Goal: Information Seeking & Learning: Find specific fact

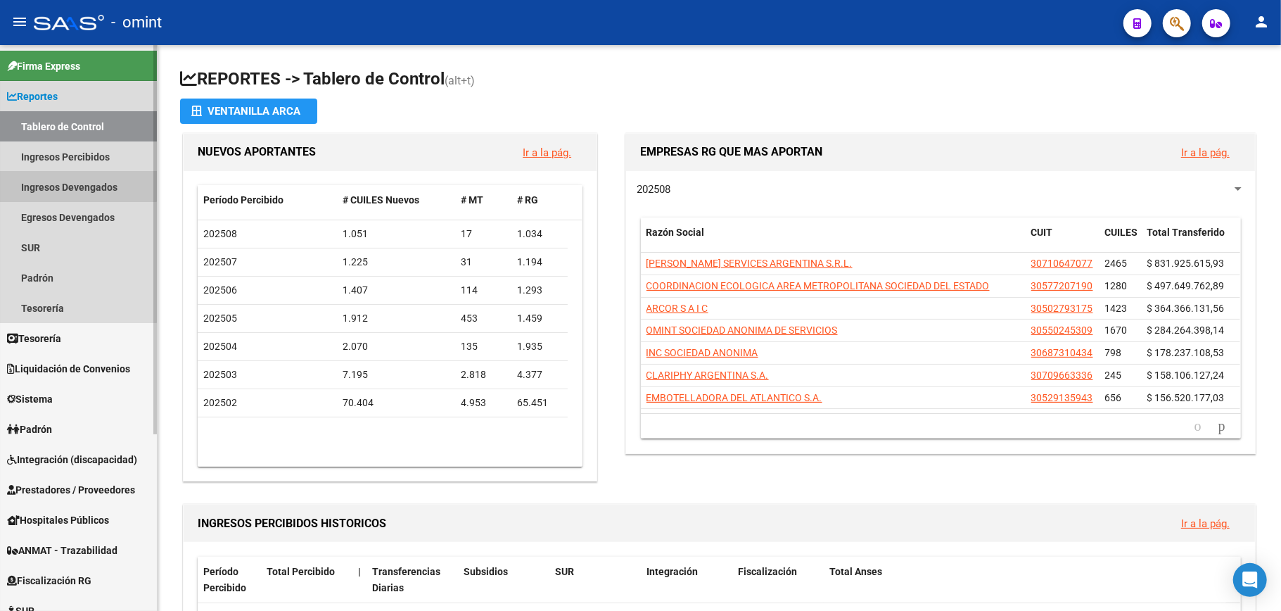
click at [65, 182] on link "Ingresos Devengados" at bounding box center [78, 187] width 157 height 30
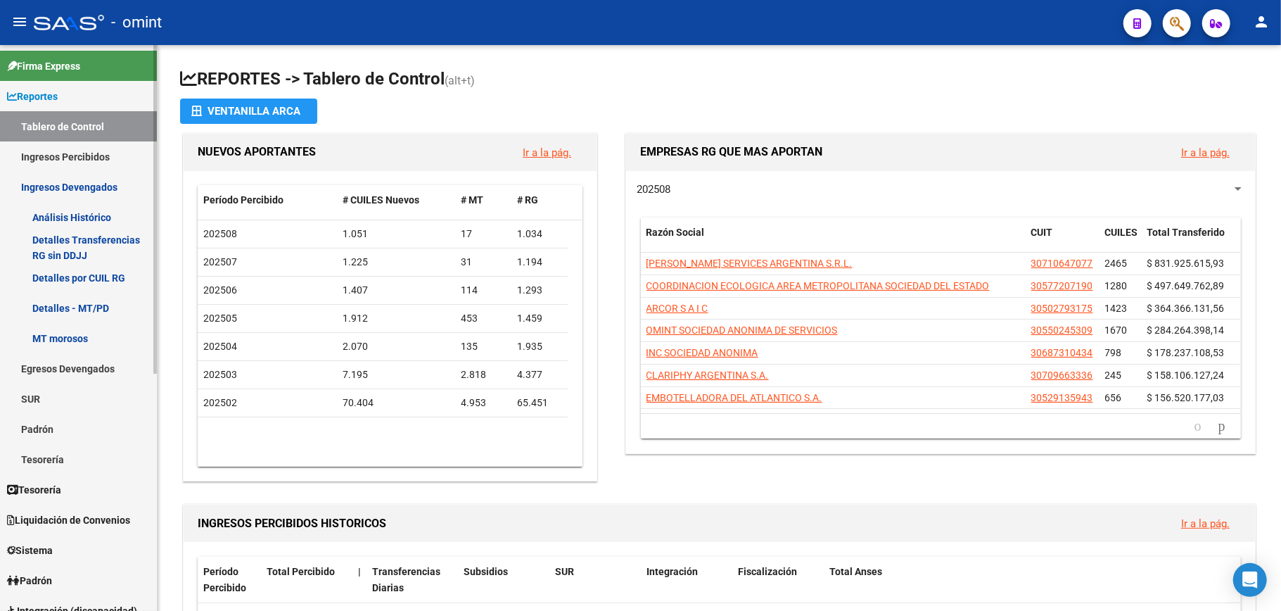
click at [82, 273] on link "Detalles por CUIL RG" at bounding box center [78, 277] width 157 height 30
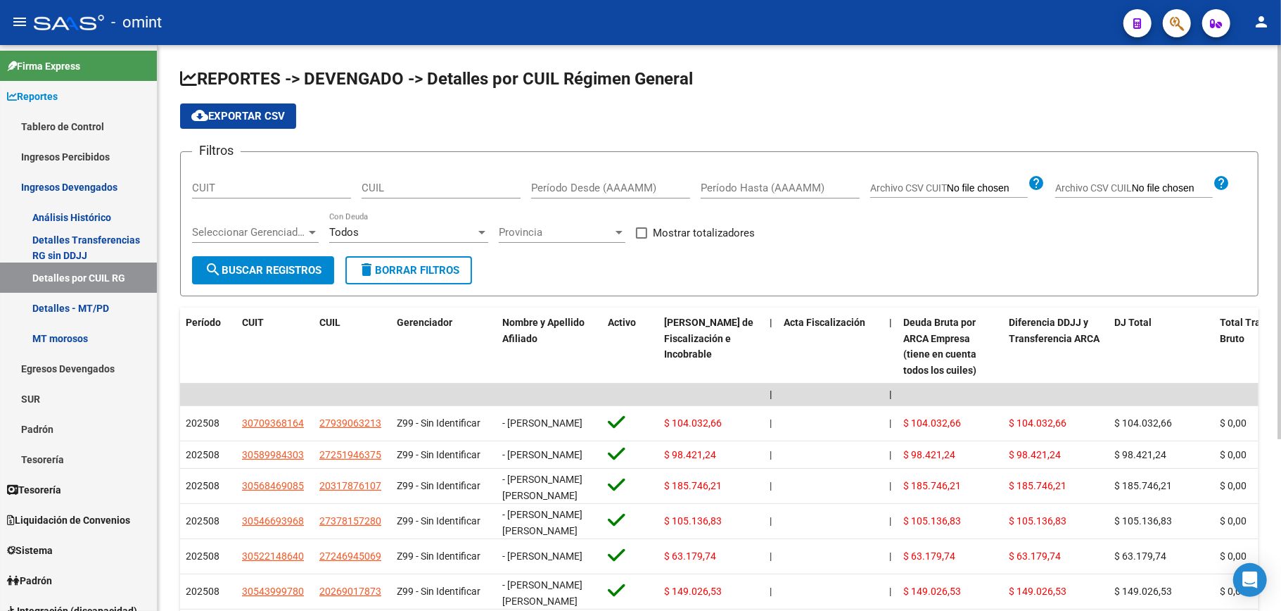
click at [240, 180] on div "CUIT" at bounding box center [271, 183] width 159 height 30
paste input "30-70700639-7"
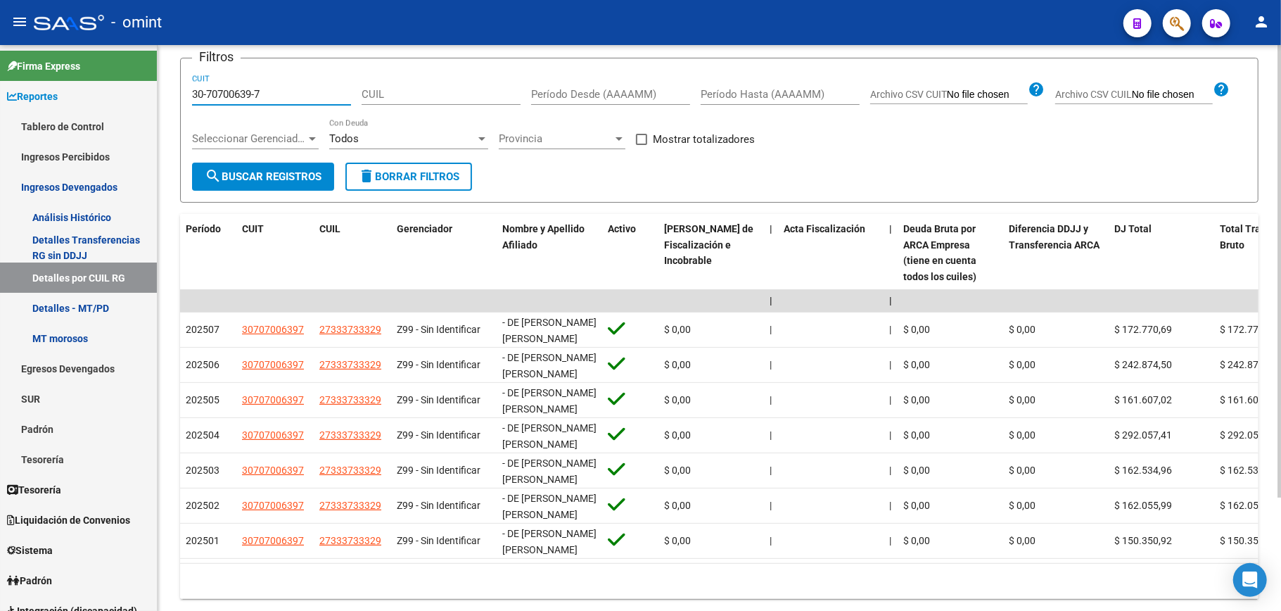
type input "30-70700639-7"
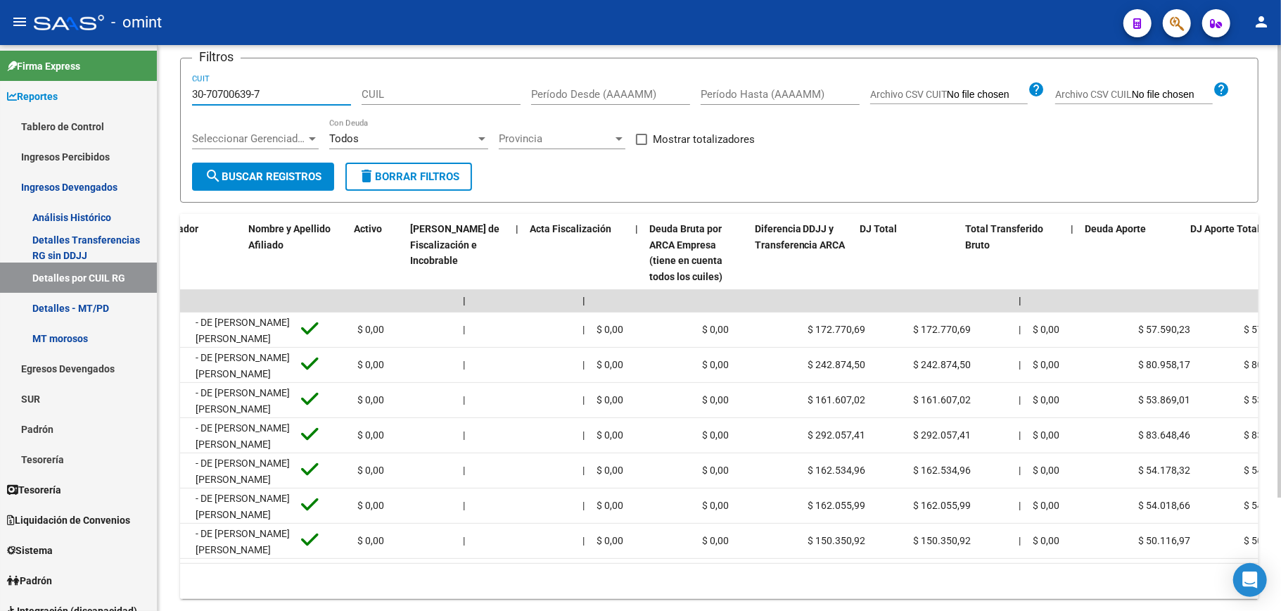
scroll to position [0, 246]
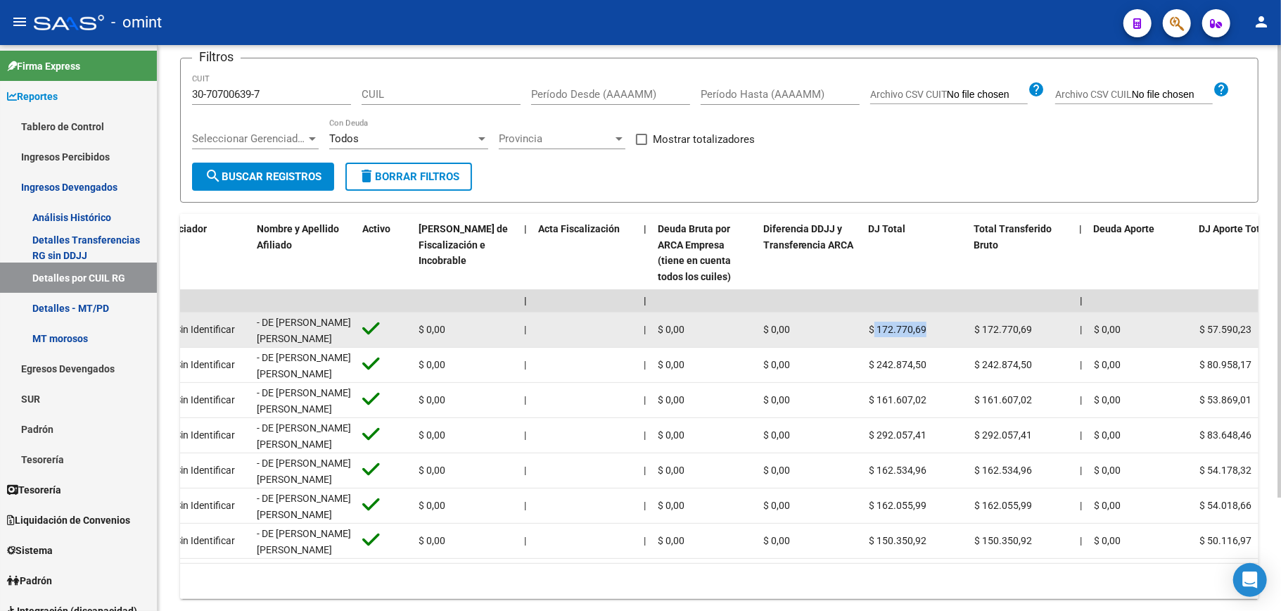
drag, startPoint x: 877, startPoint y: 329, endPoint x: 923, endPoint y: 327, distance: 46.5
click at [923, 327] on span "$ 172.770,69" at bounding box center [898, 329] width 58 height 11
copy span "172.770,69"
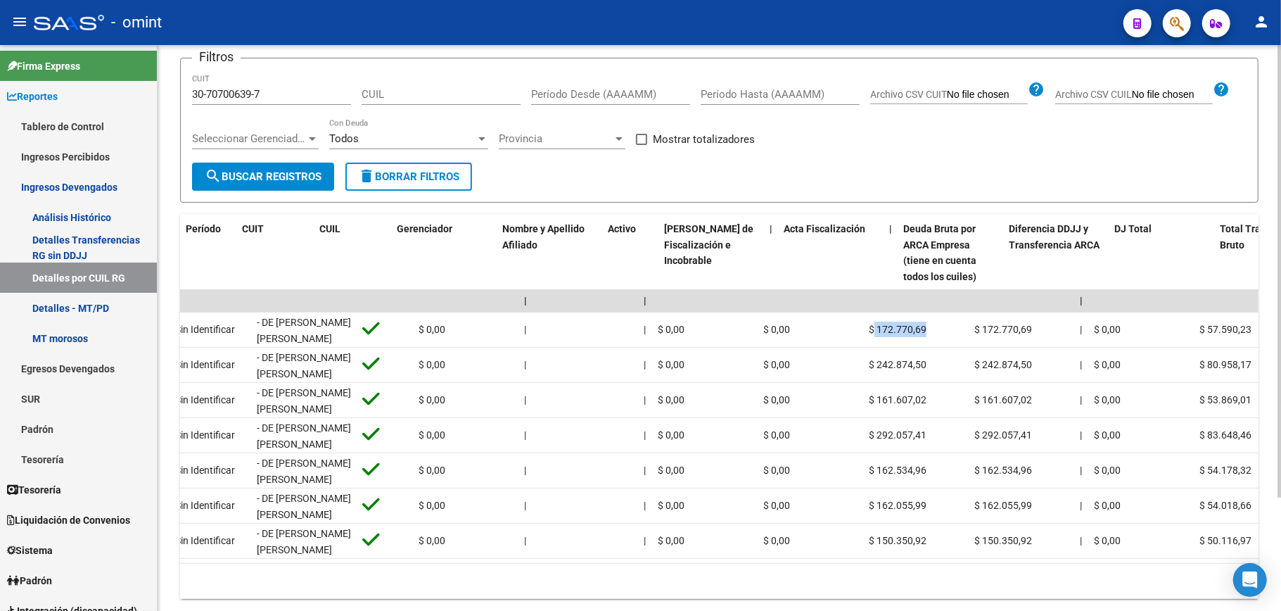
scroll to position [0, 0]
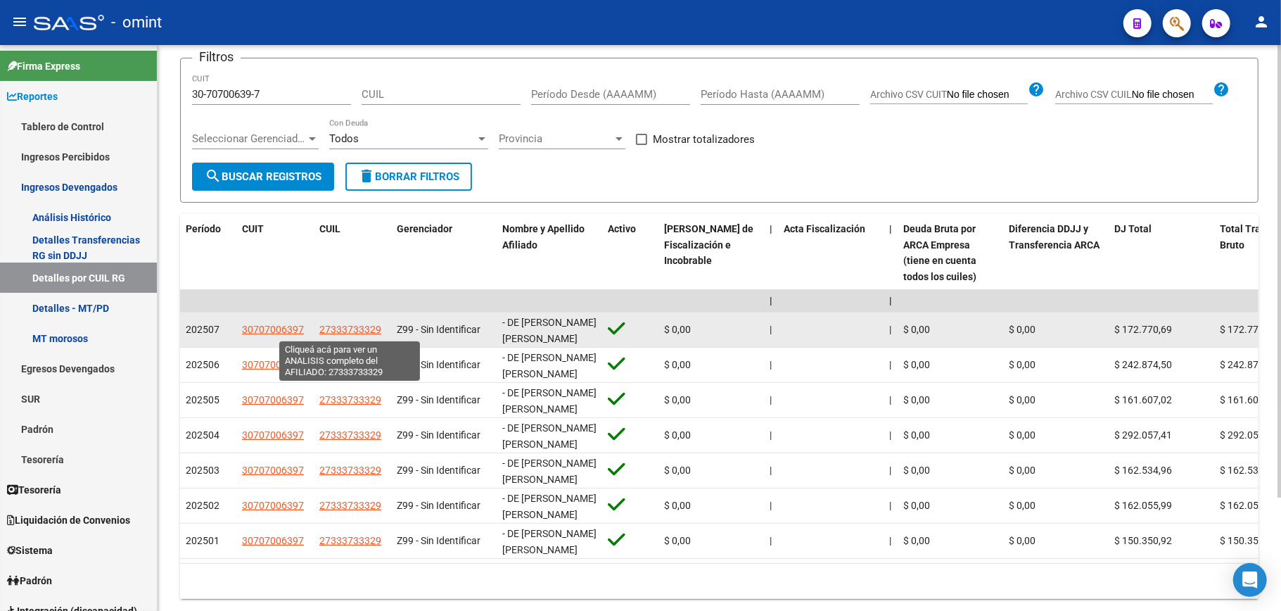
click at [339, 329] on span "27333733329" at bounding box center [350, 329] width 62 height 11
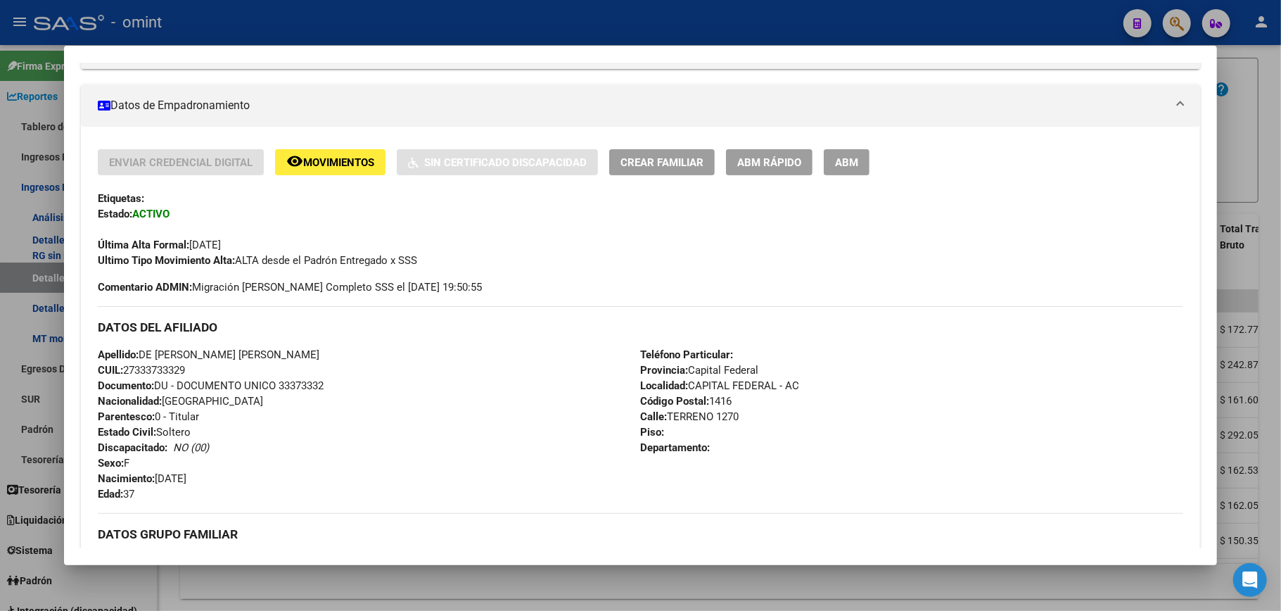
scroll to position [281, 0]
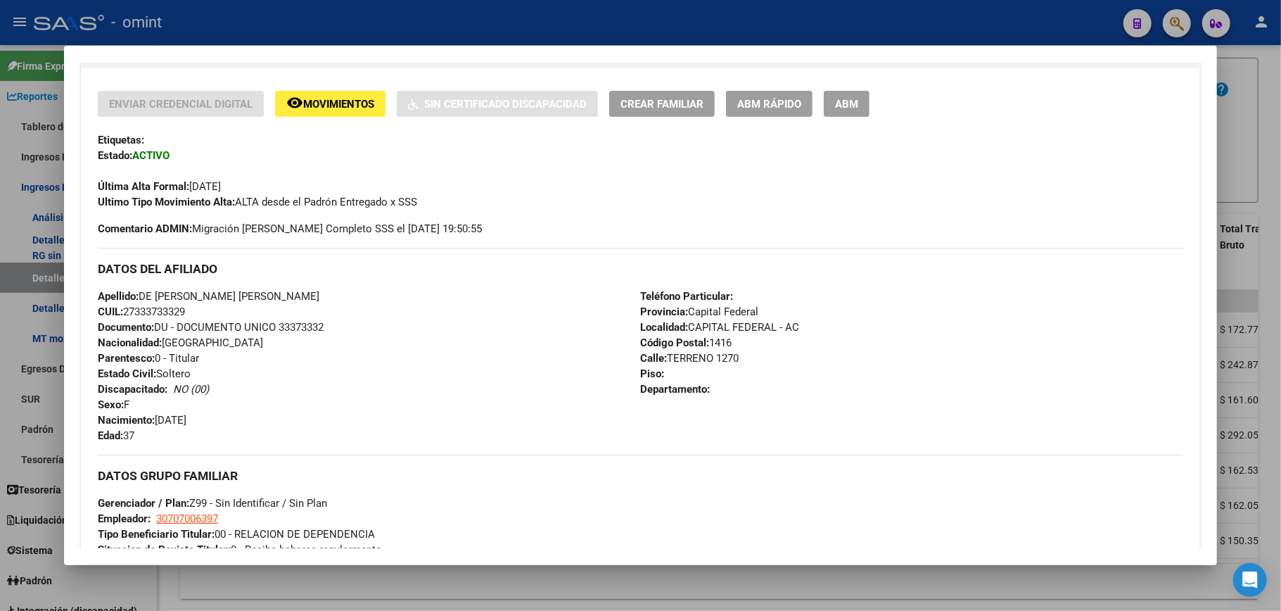
drag, startPoint x: 125, startPoint y: 312, endPoint x: 189, endPoint y: 310, distance: 64.1
click at [185, 310] on span "CUIL: 27333733329" at bounding box center [141, 311] width 87 height 13
copy span "27333733329"
click at [1267, 122] on div at bounding box center [640, 305] width 1281 height 611
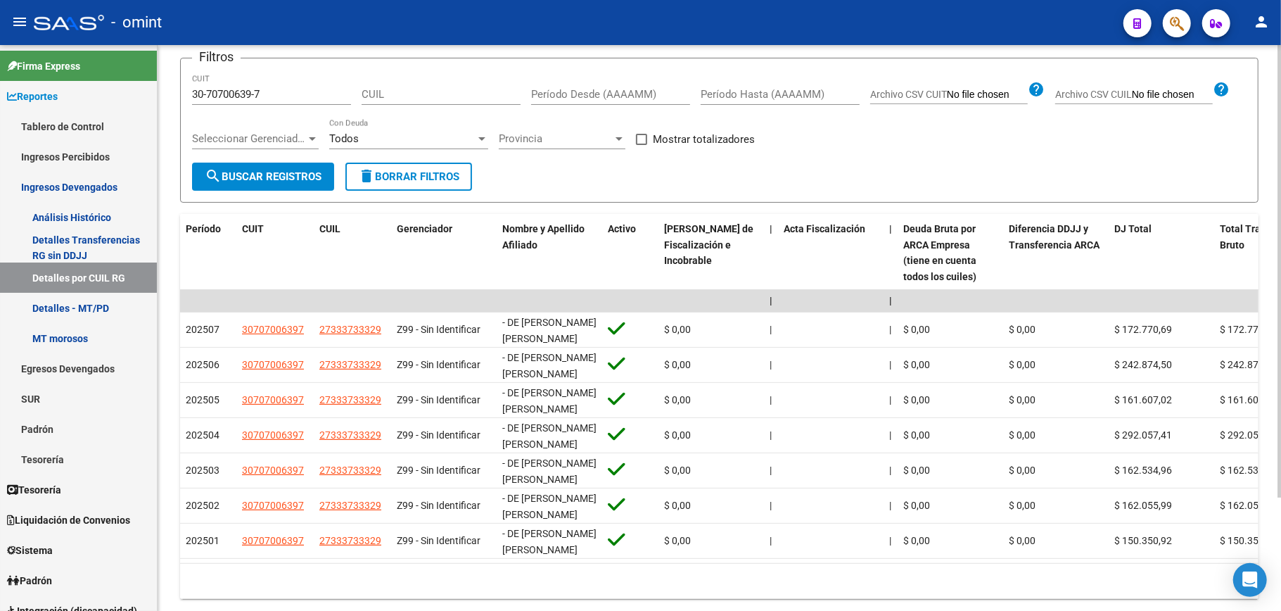
click at [643, 144] on span at bounding box center [641, 139] width 11 height 11
click at [642, 145] on input "Mostrar totalizadores" at bounding box center [641, 145] width 1 height 1
checkbox input "true"
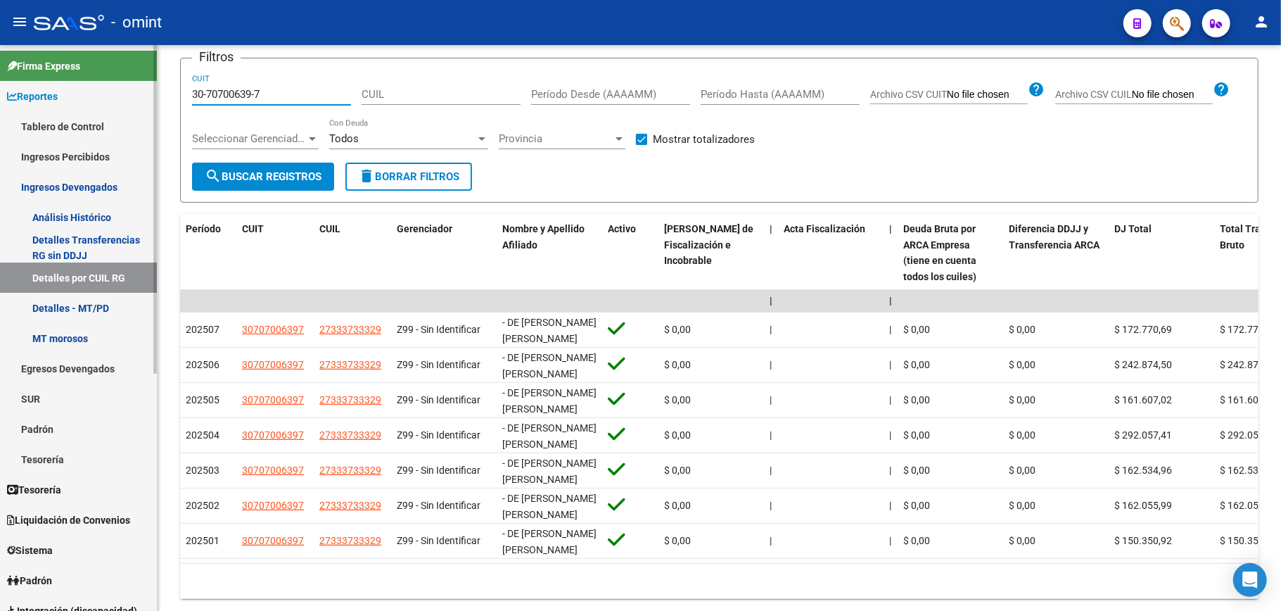
drag, startPoint x: 287, startPoint y: 89, endPoint x: 106, endPoint y: 93, distance: 181.6
click at [106, 93] on mat-sidenav-container "Firma Express Reportes Tablero de Control Ingresos Percibidos Análisis de todos…" at bounding box center [640, 328] width 1281 height 566
paste input "1708472-8"
type input "30-71708472-8"
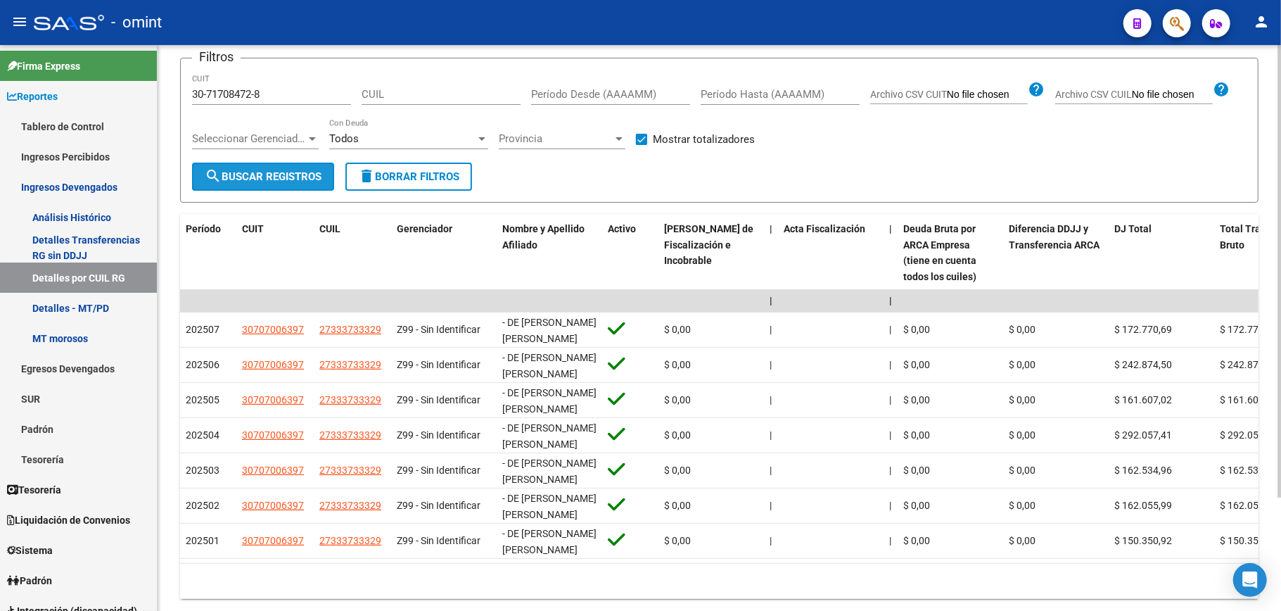
click at [301, 175] on span "search Buscar Registros" at bounding box center [263, 176] width 117 height 13
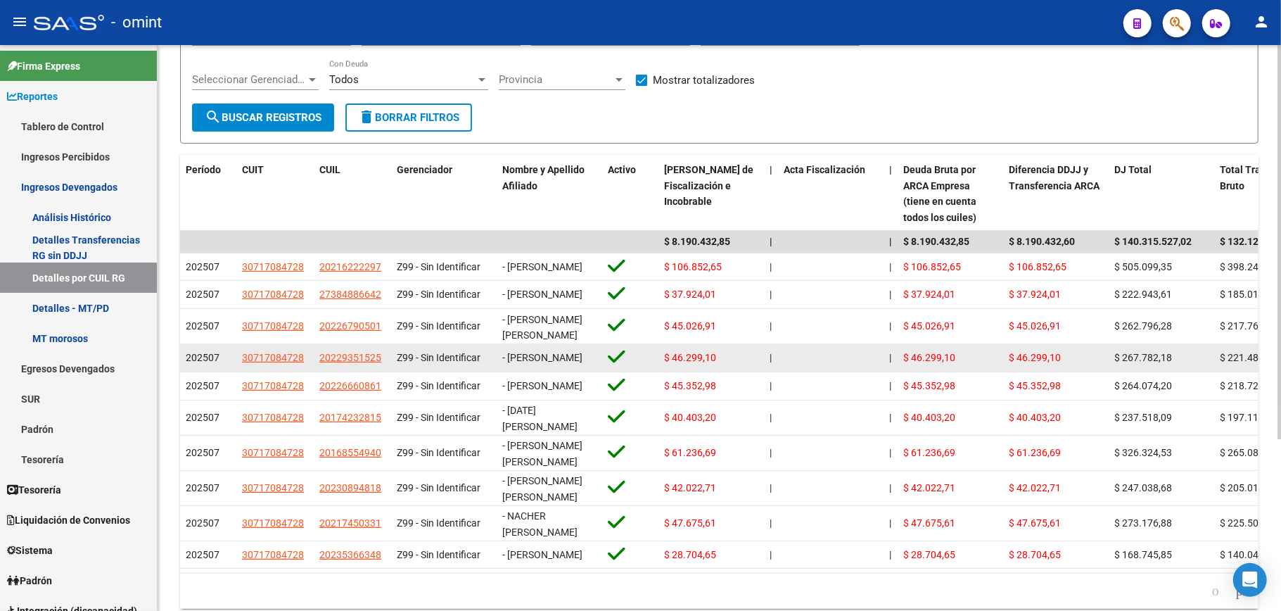
scroll to position [246, 0]
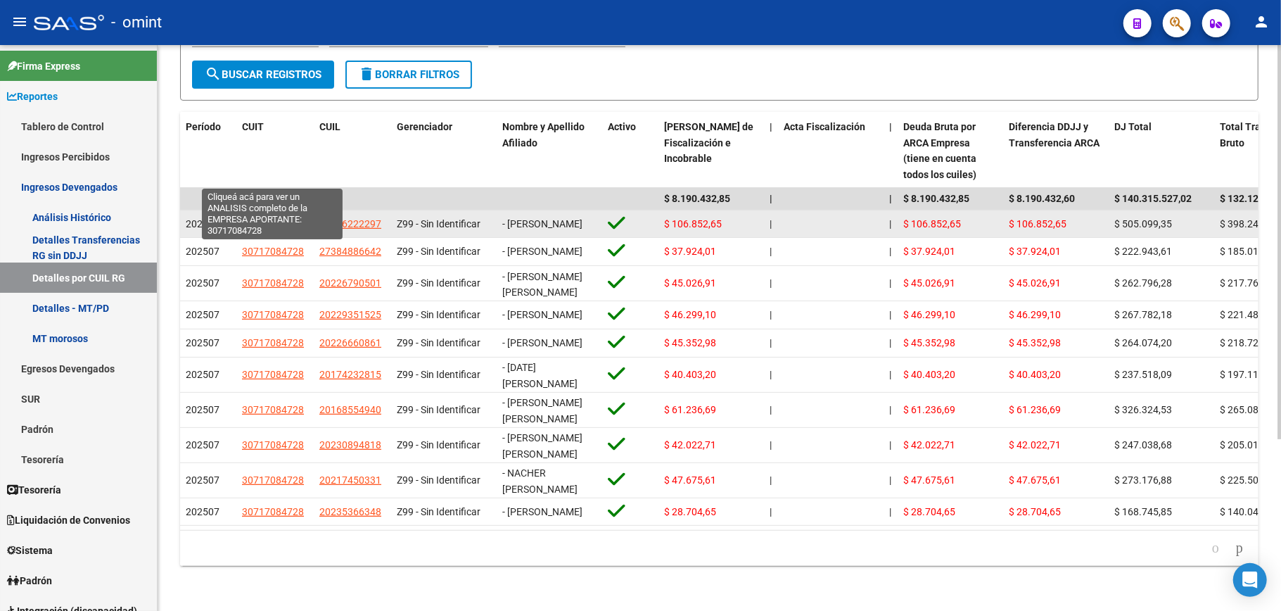
click at [271, 218] on span "30717084728" at bounding box center [273, 223] width 62 height 11
type textarea "30717084728"
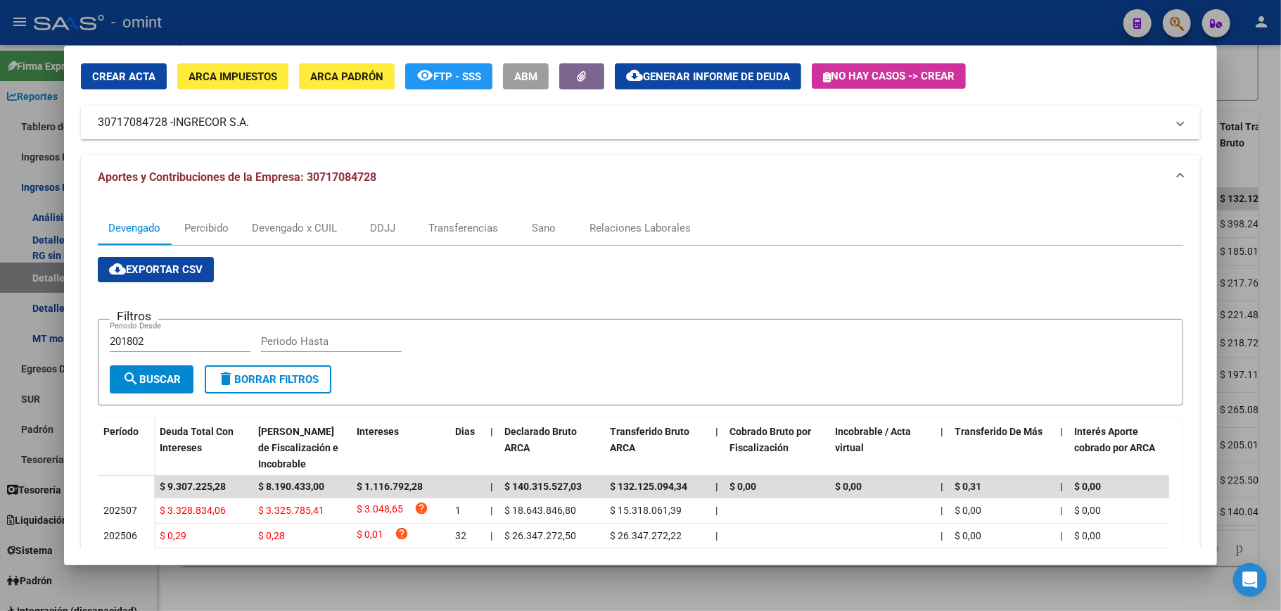
scroll to position [94, 0]
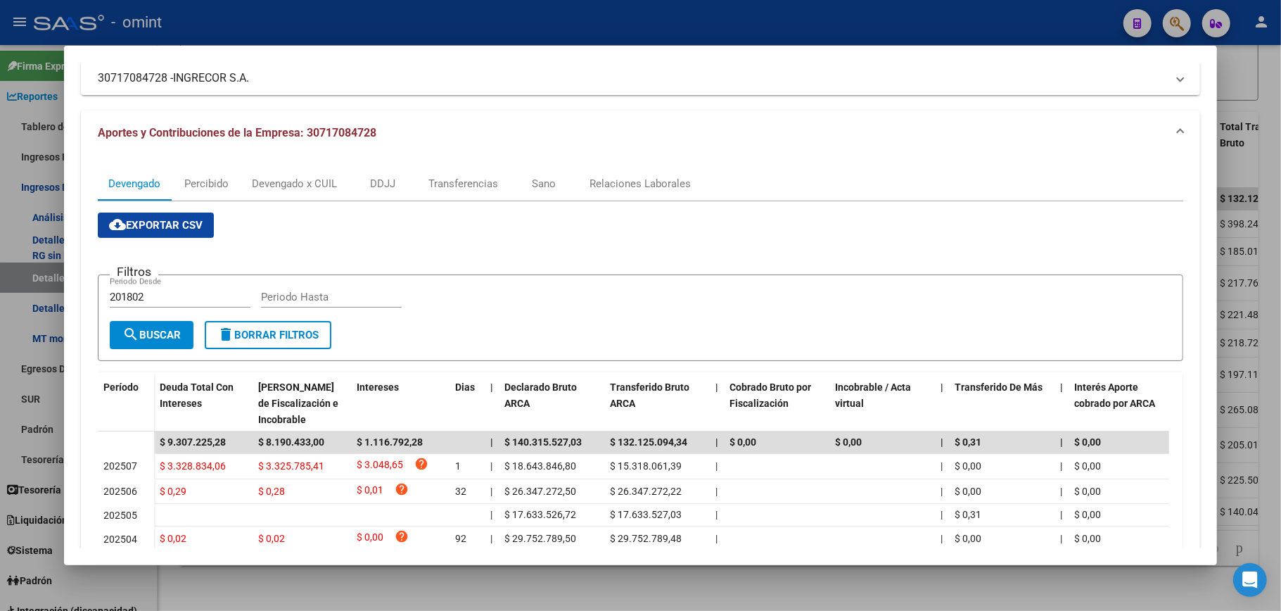
click at [150, 287] on div "201802 Periodo Desde" at bounding box center [180, 296] width 141 height 21
drag, startPoint x: 156, startPoint y: 294, endPoint x: 63, endPoint y: 290, distance: 93.0
click at [63, 290] on div "Análisis Empresa Aportante - CUIT: 30717084728 Crear Acta ARCA Impuestos ARCA […" at bounding box center [640, 305] width 1281 height 611
type input "202507"
click at [161, 336] on span "search Buscar" at bounding box center [151, 335] width 58 height 13
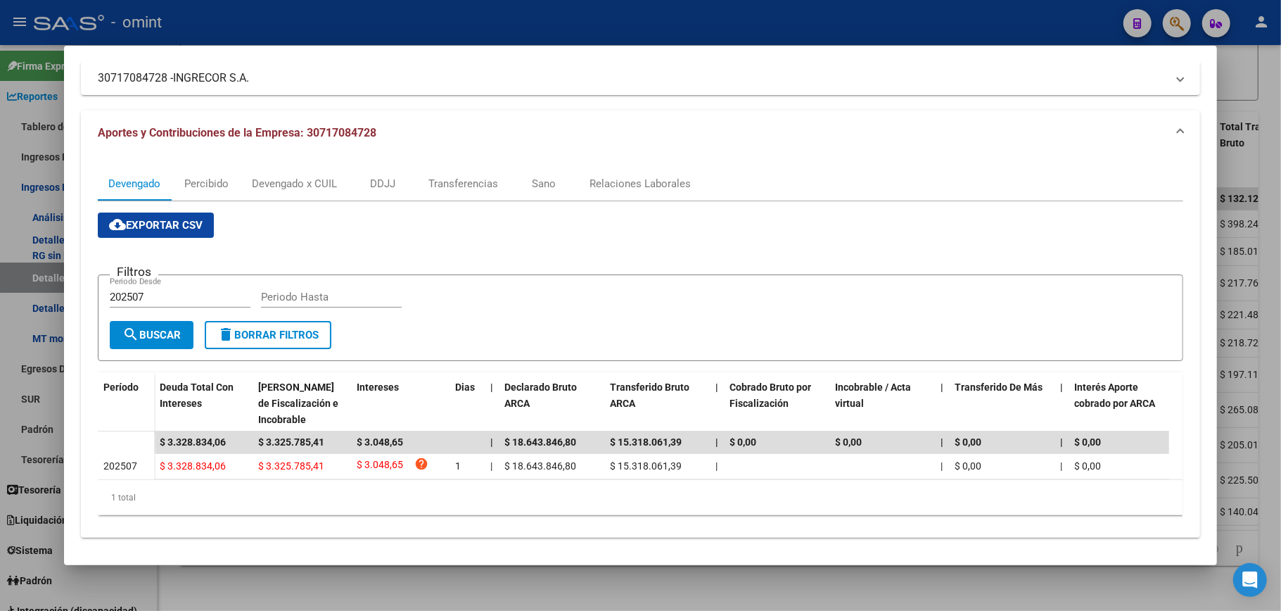
scroll to position [113, 0]
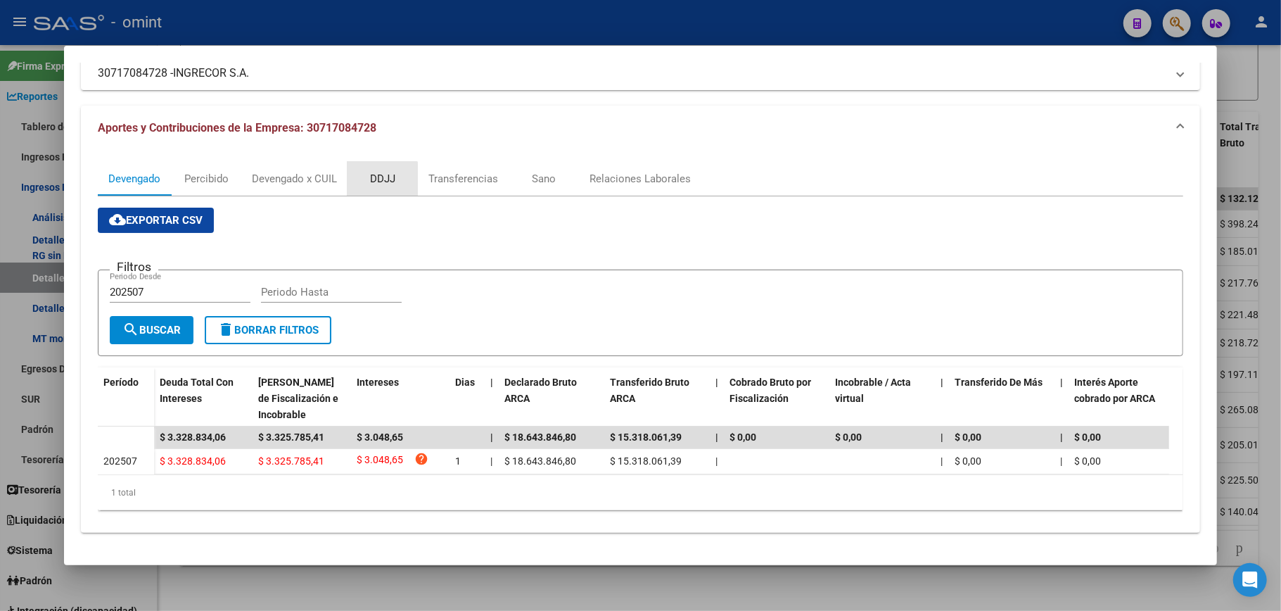
click at [381, 171] on div "DDJJ" at bounding box center [382, 178] width 25 height 15
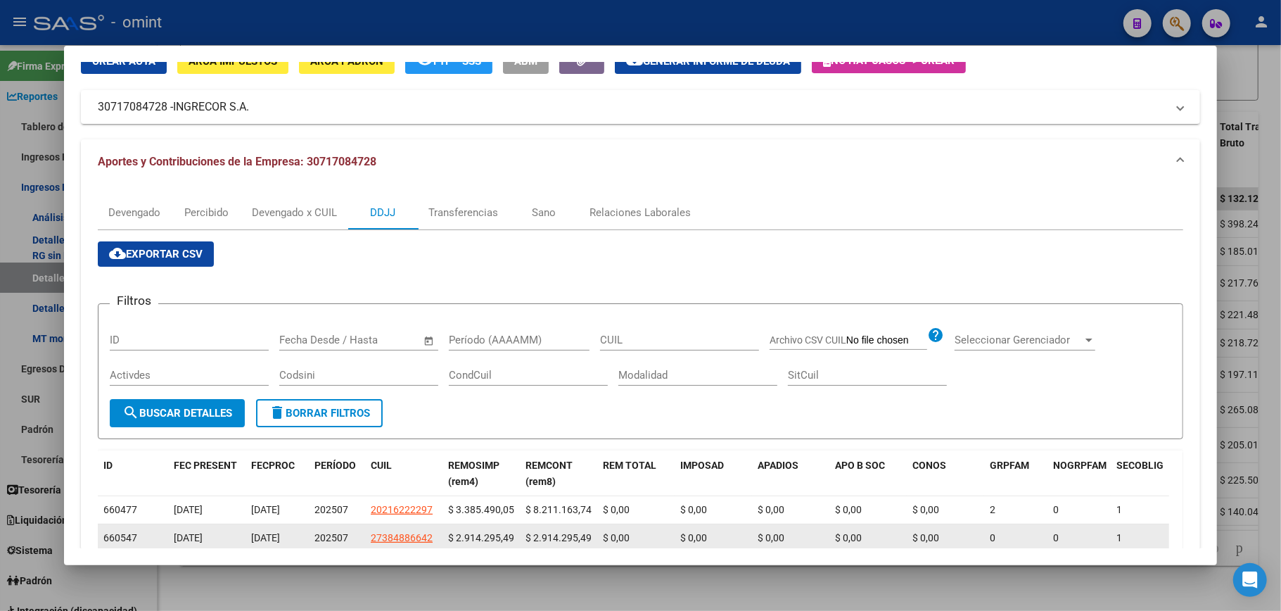
scroll to position [0, 0]
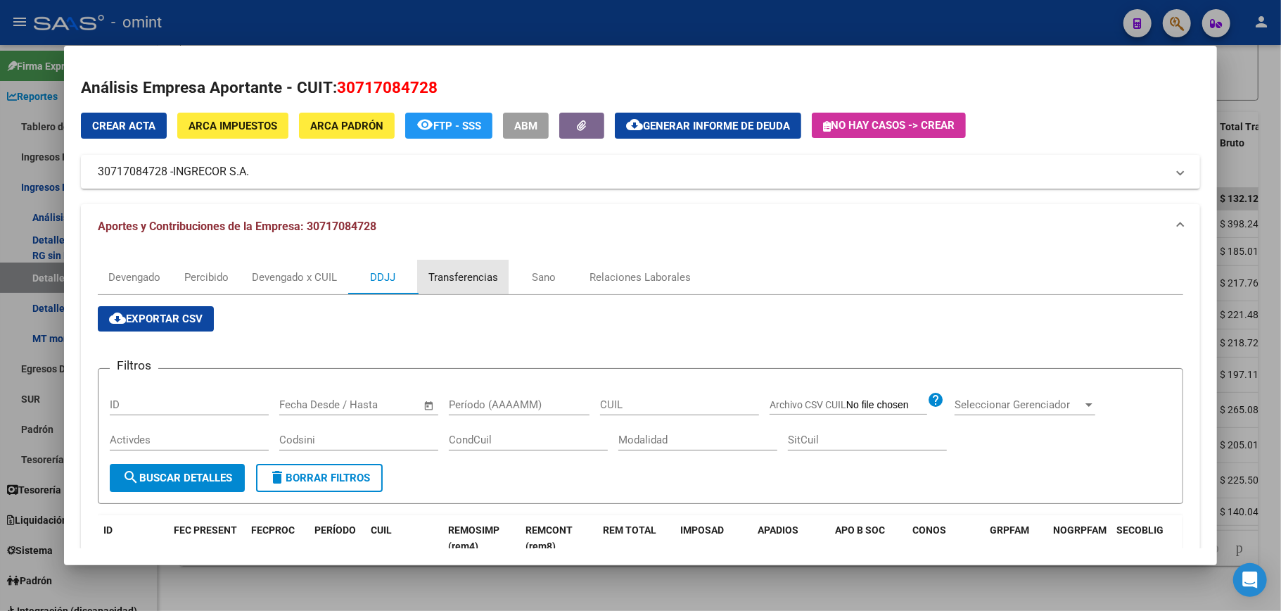
click at [460, 274] on div "Transferencias" at bounding box center [464, 277] width 70 height 15
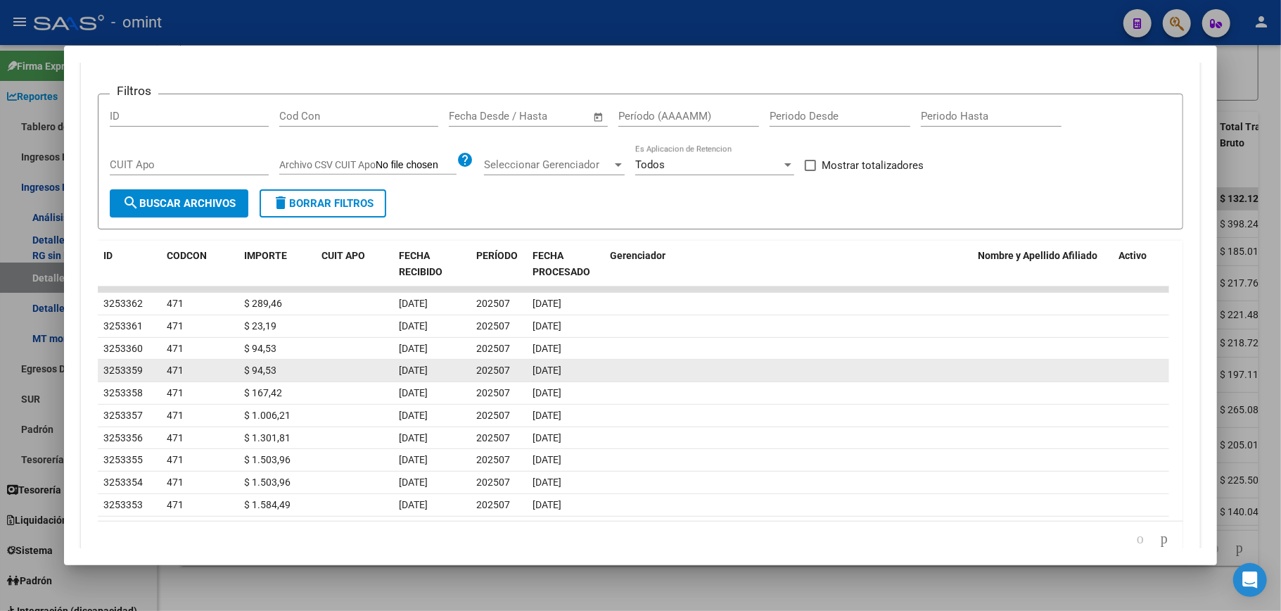
scroll to position [137, 0]
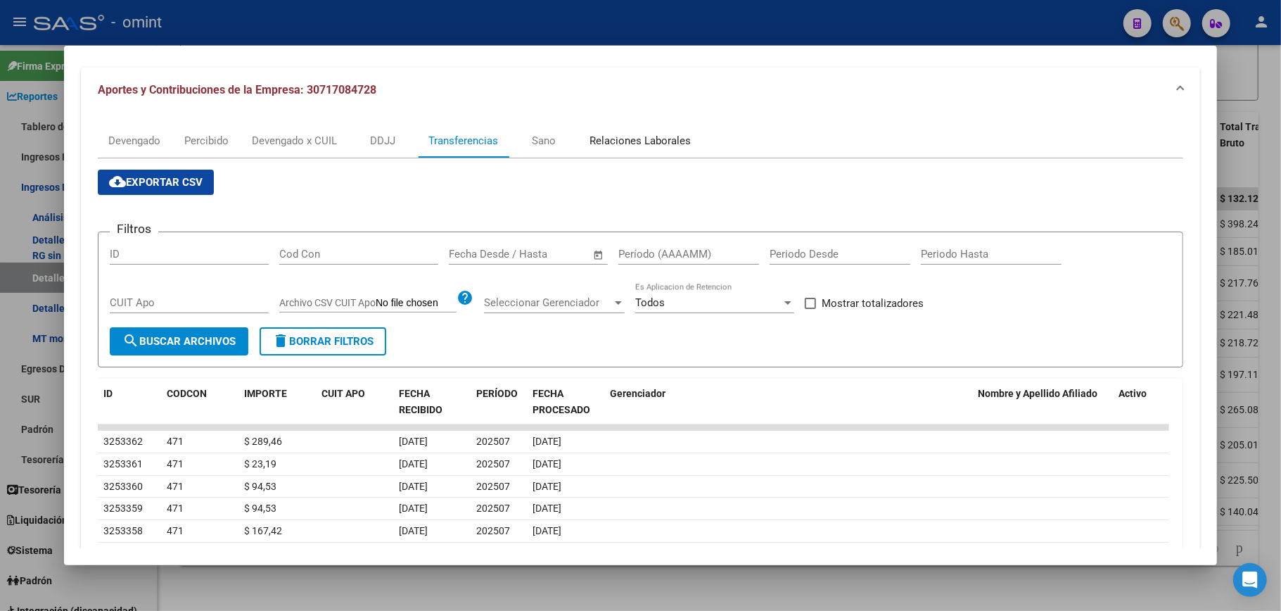
click at [626, 139] on div "Relaciones Laborales" at bounding box center [640, 140] width 101 height 15
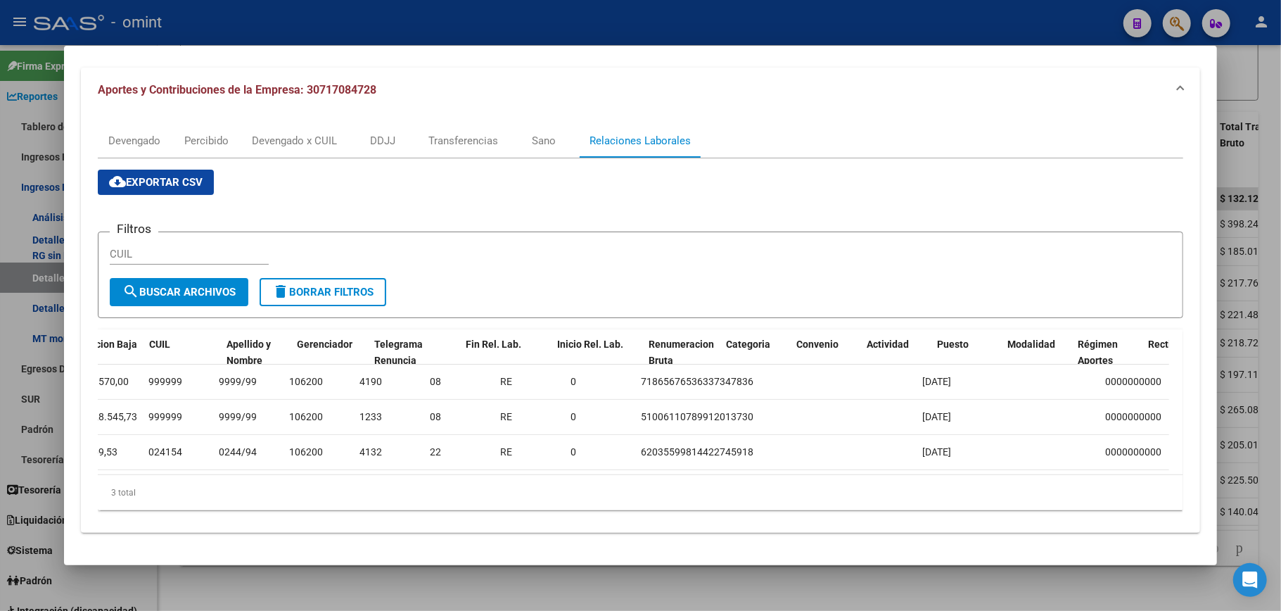
scroll to position [0, 0]
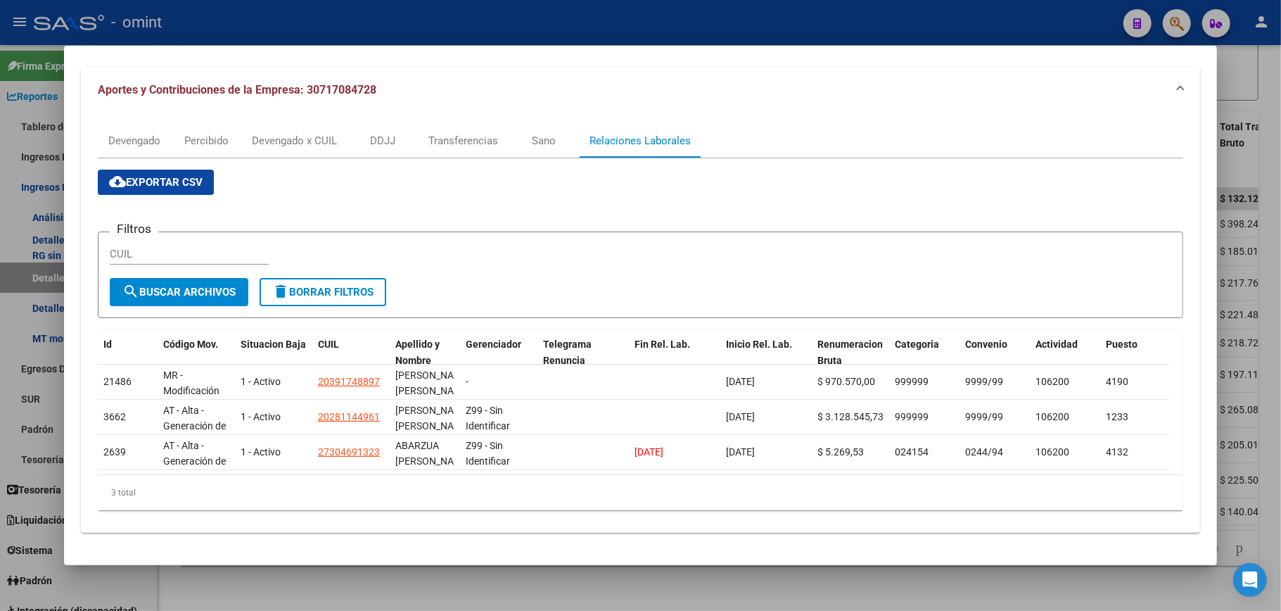
click at [1261, 105] on div at bounding box center [640, 305] width 1281 height 611
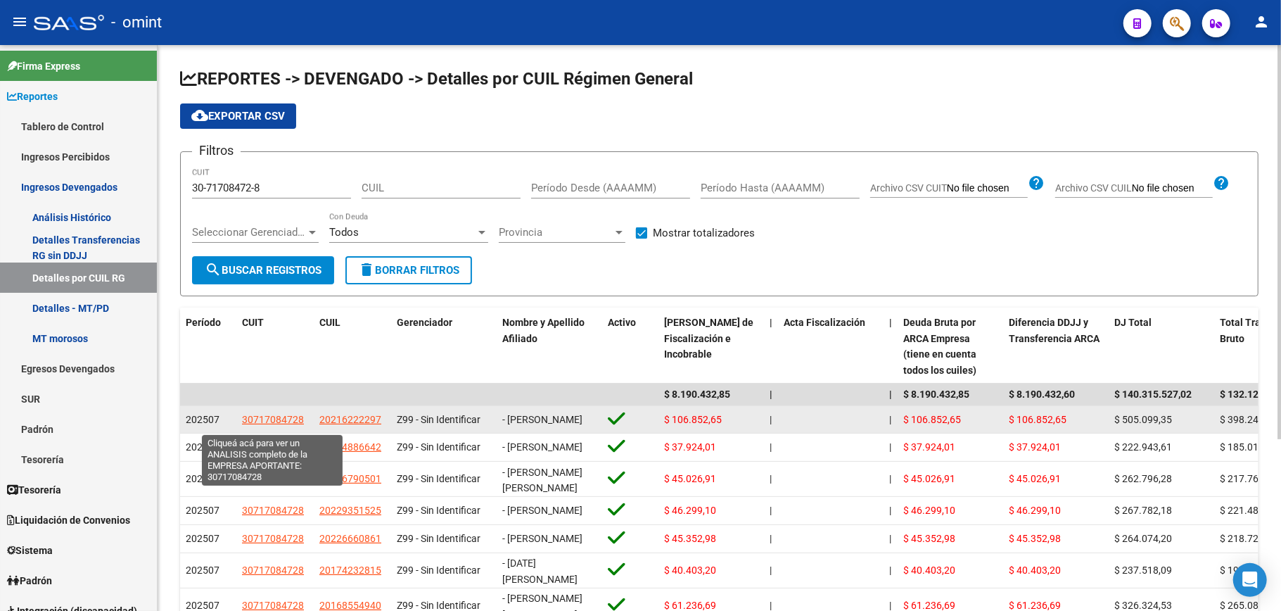
click at [268, 422] on span "30717084728" at bounding box center [273, 419] width 62 height 11
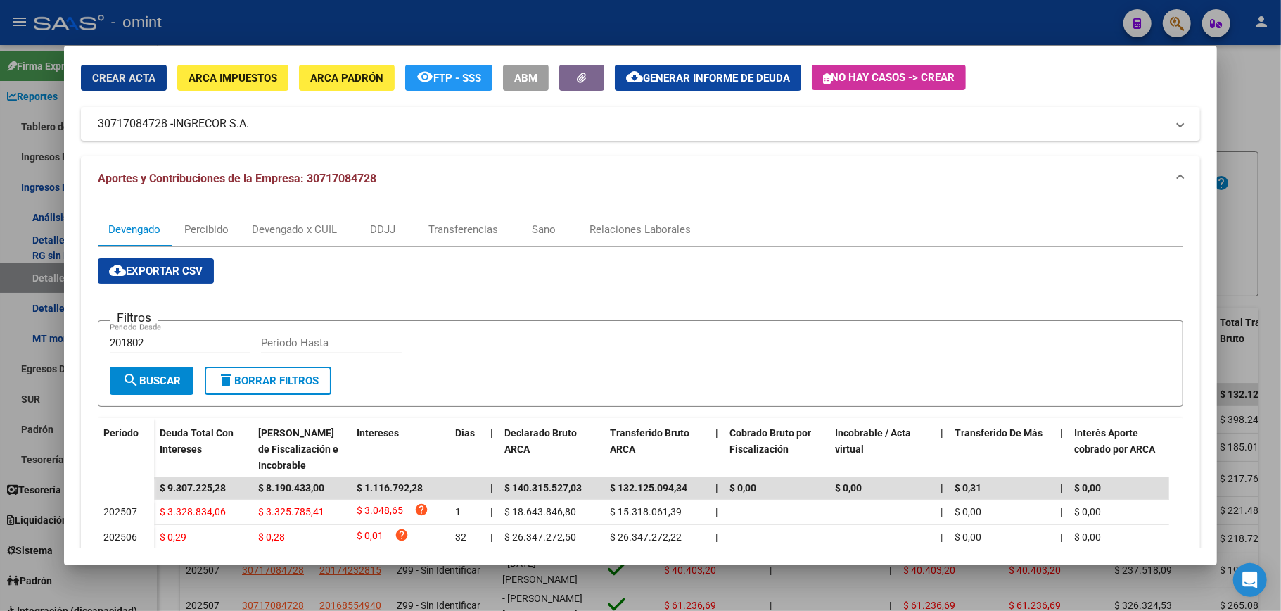
scroll to position [94, 0]
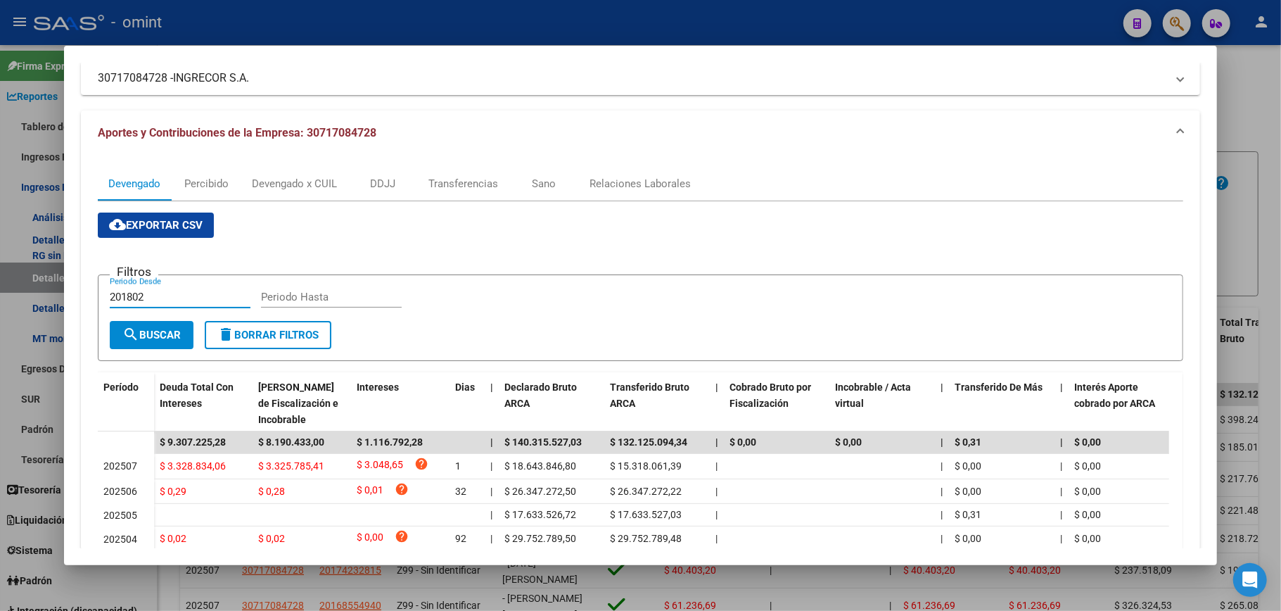
click at [138, 298] on input "201802" at bounding box center [180, 297] width 141 height 13
click at [139, 299] on input "201802" at bounding box center [180, 297] width 141 height 13
type input "202507"
click at [178, 341] on span "search Buscar" at bounding box center [151, 335] width 58 height 13
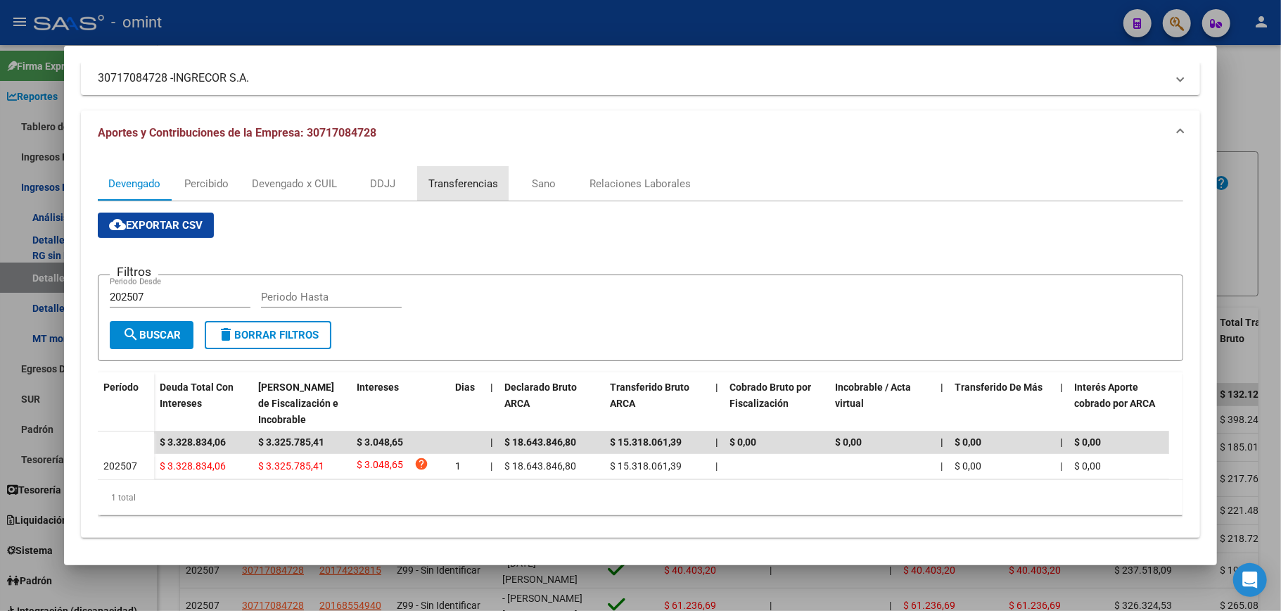
click at [462, 173] on div "Transferencias" at bounding box center [463, 184] width 91 height 34
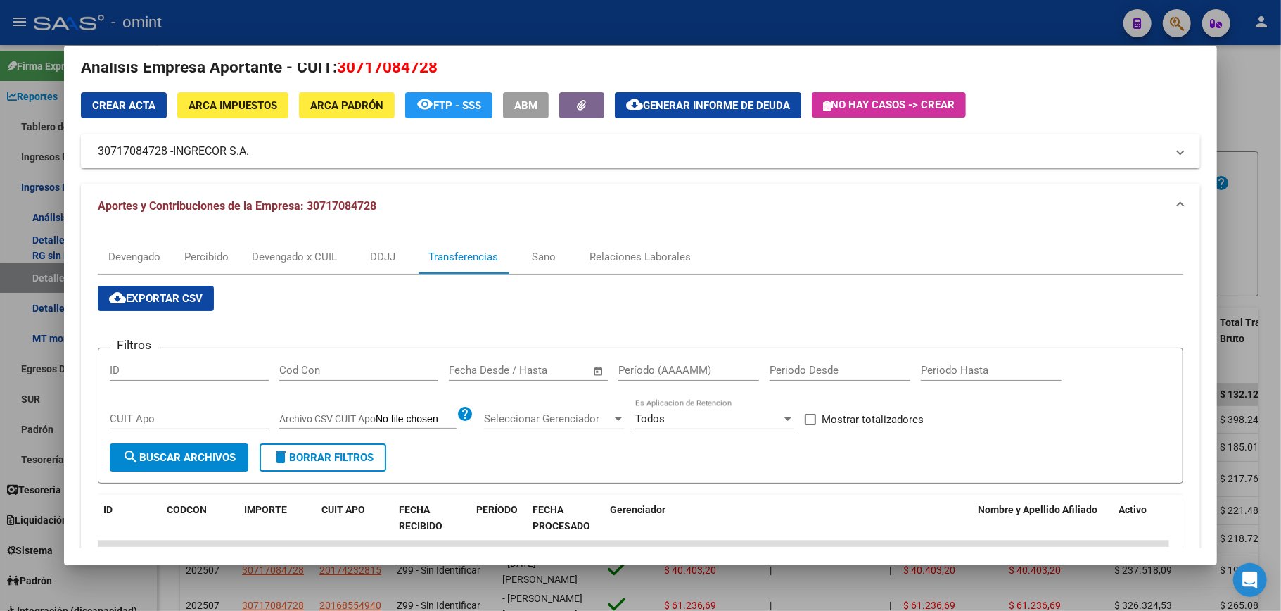
scroll to position [0, 0]
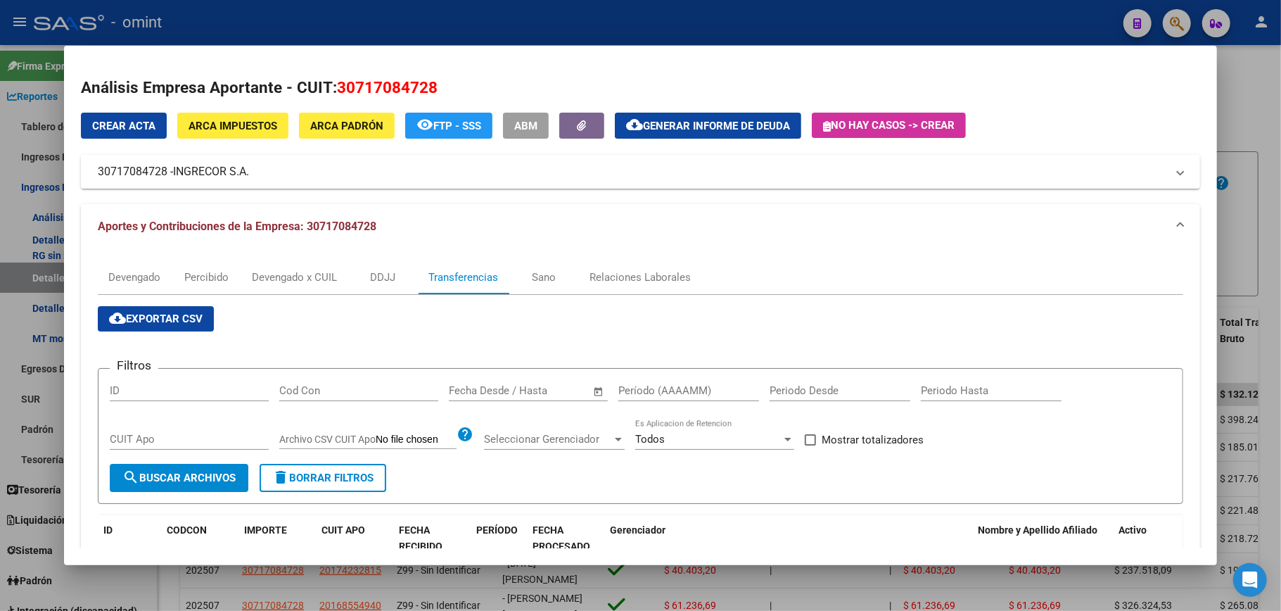
click at [1262, 94] on div at bounding box center [640, 305] width 1281 height 611
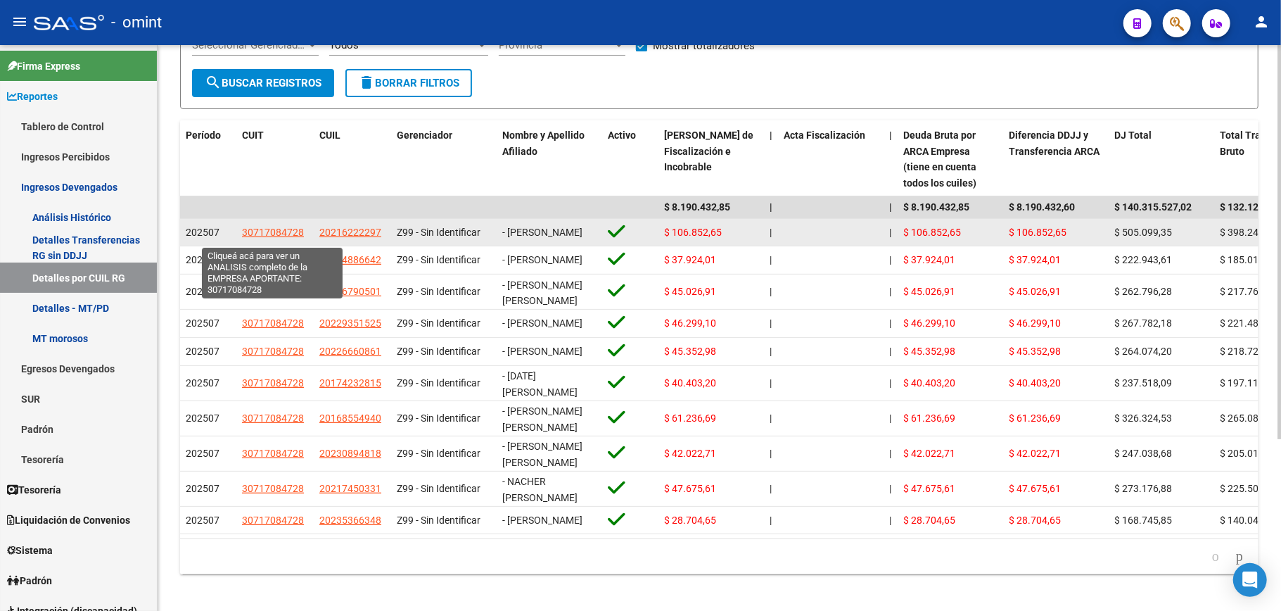
click at [273, 232] on span "30717084728" at bounding box center [273, 232] width 62 height 11
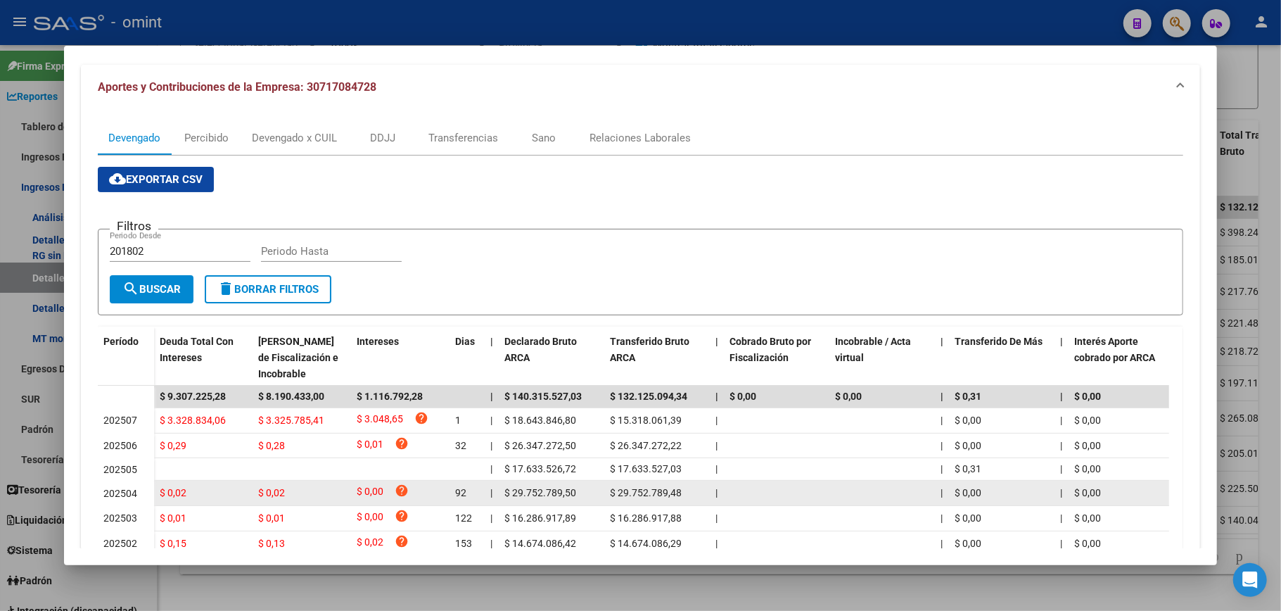
scroll to position [75, 0]
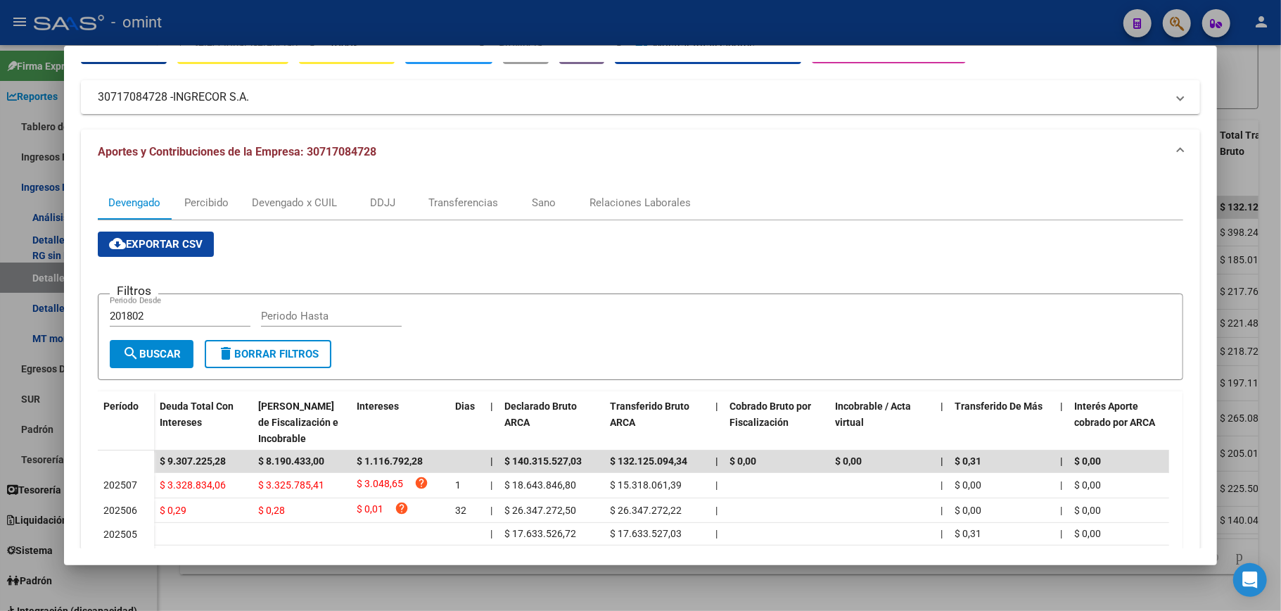
click at [158, 310] on input "201802" at bounding box center [180, 316] width 141 height 13
type input "202507"
click at [153, 352] on span "search Buscar" at bounding box center [151, 354] width 58 height 13
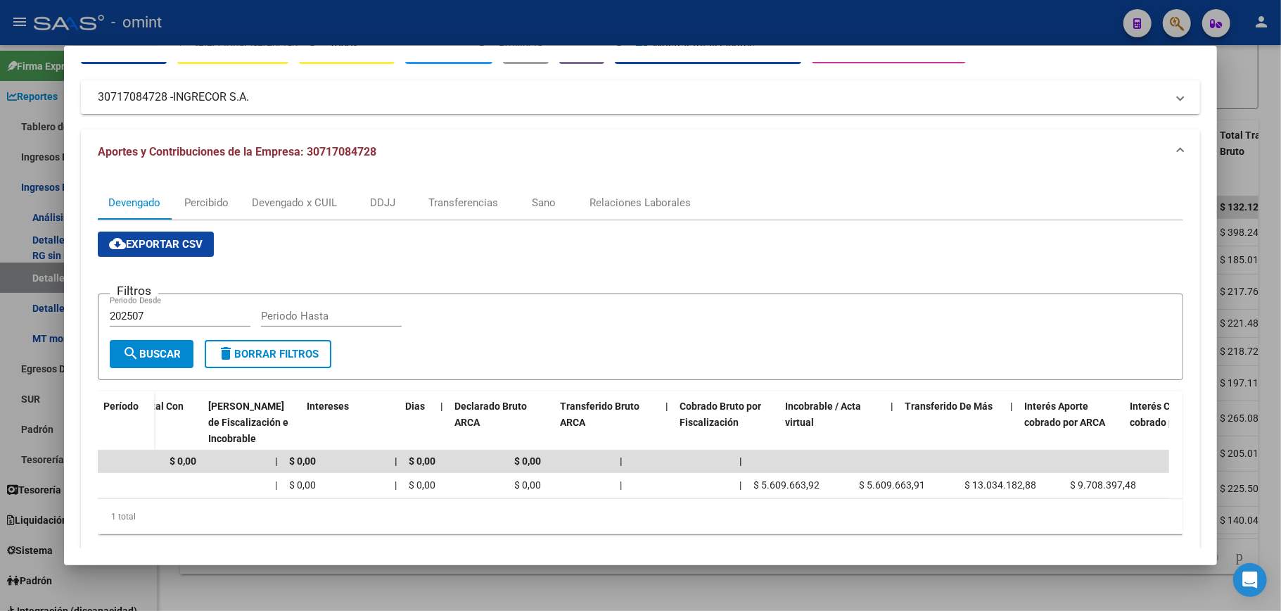
scroll to position [0, 0]
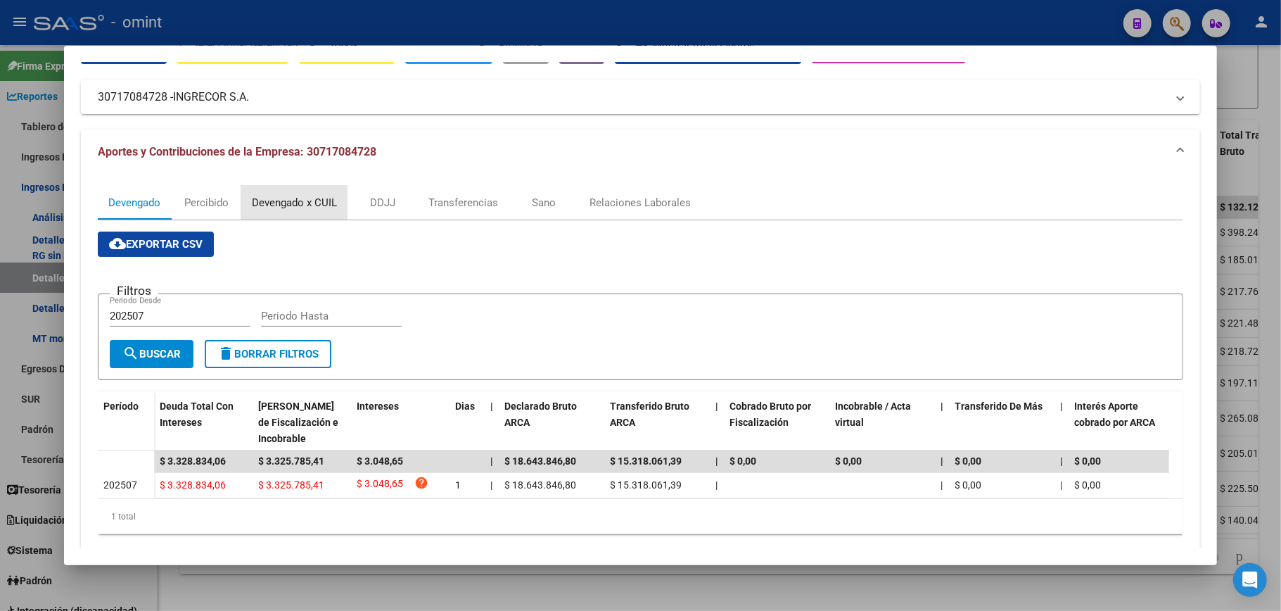
click at [279, 201] on div "Devengado x CUIL" at bounding box center [294, 202] width 85 height 15
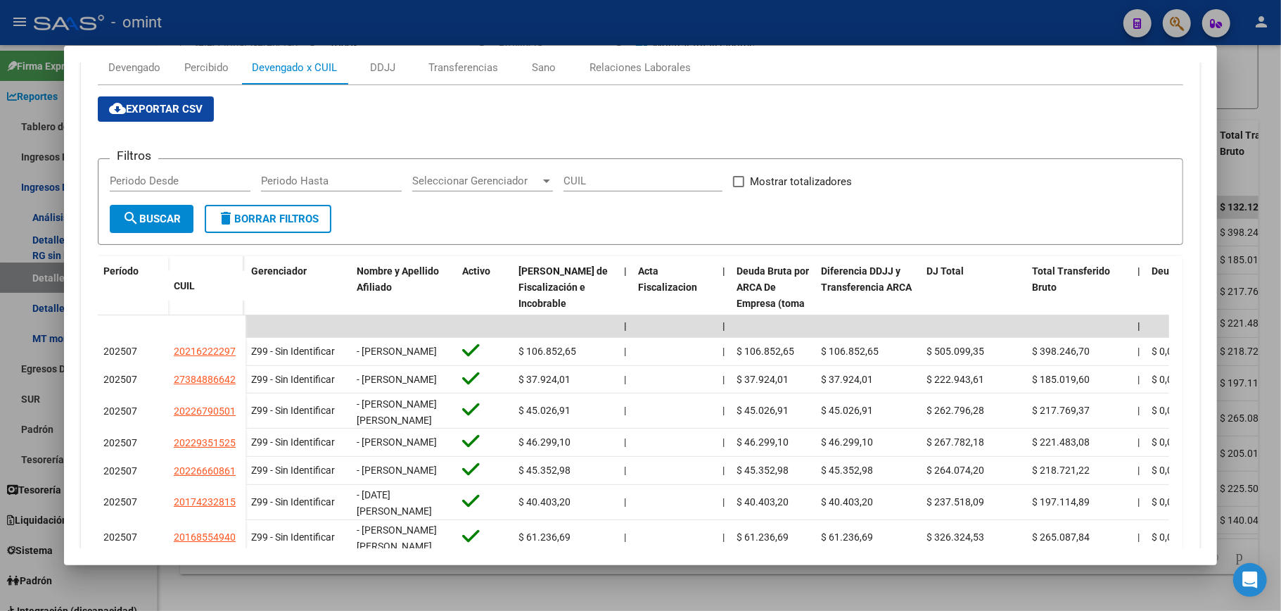
scroll to position [211, 0]
click at [453, 65] on div "Transferencias" at bounding box center [464, 65] width 70 height 15
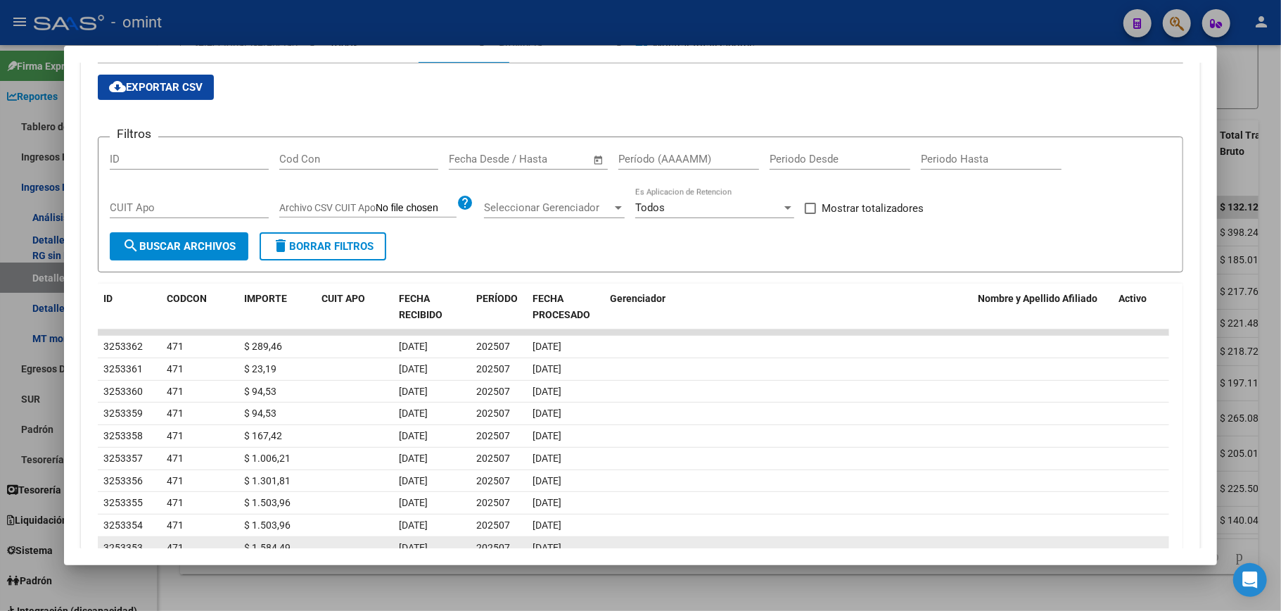
scroll to position [137, 0]
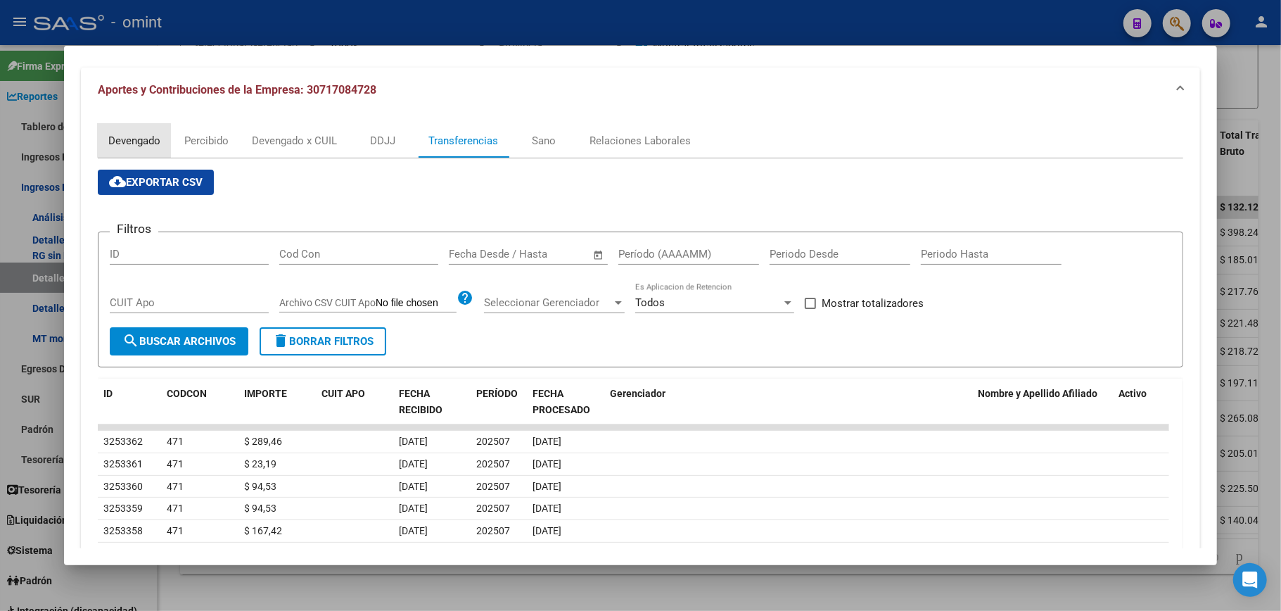
click at [129, 144] on div "Devengado" at bounding box center [134, 140] width 52 height 15
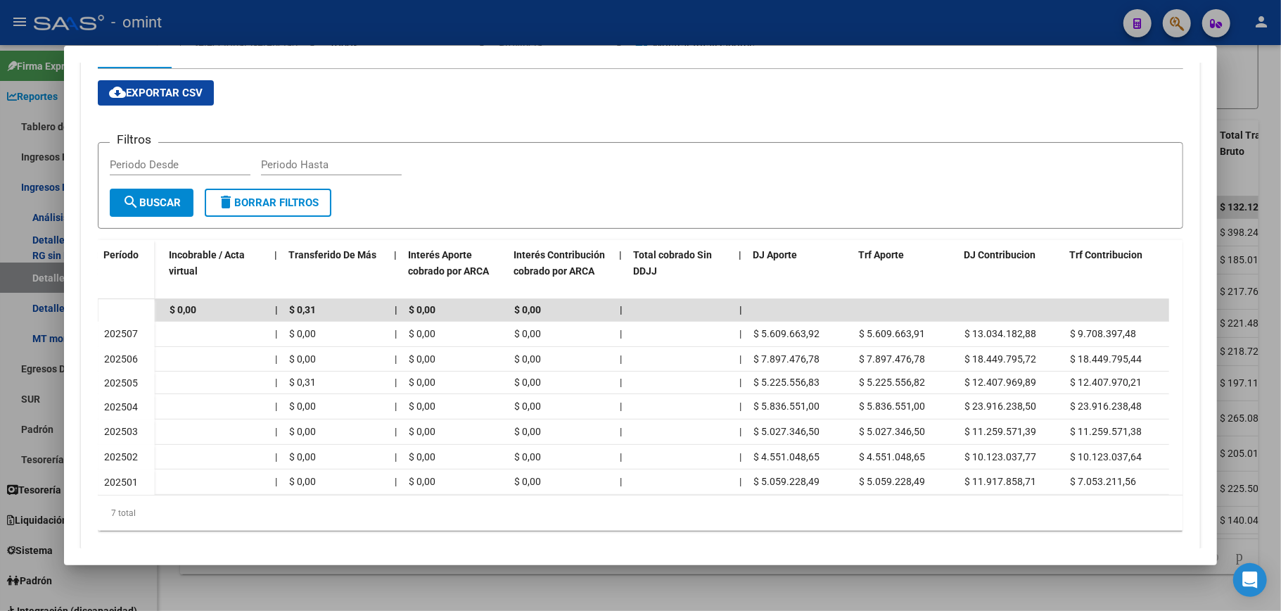
scroll to position [262, 0]
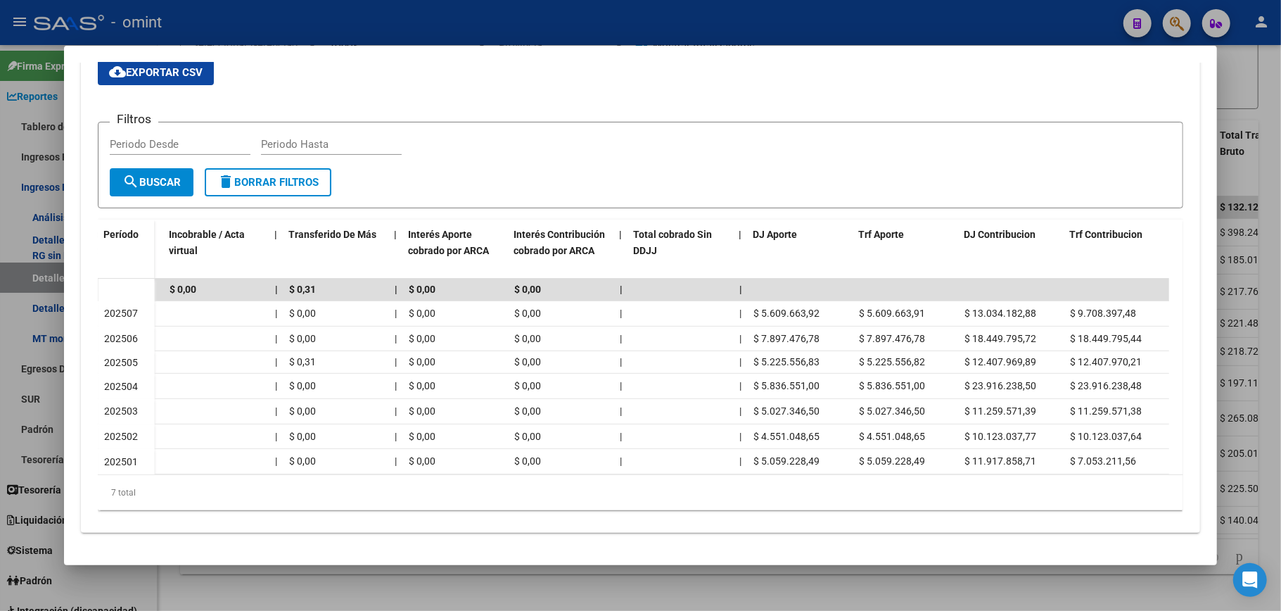
click at [1264, 93] on div at bounding box center [640, 305] width 1281 height 611
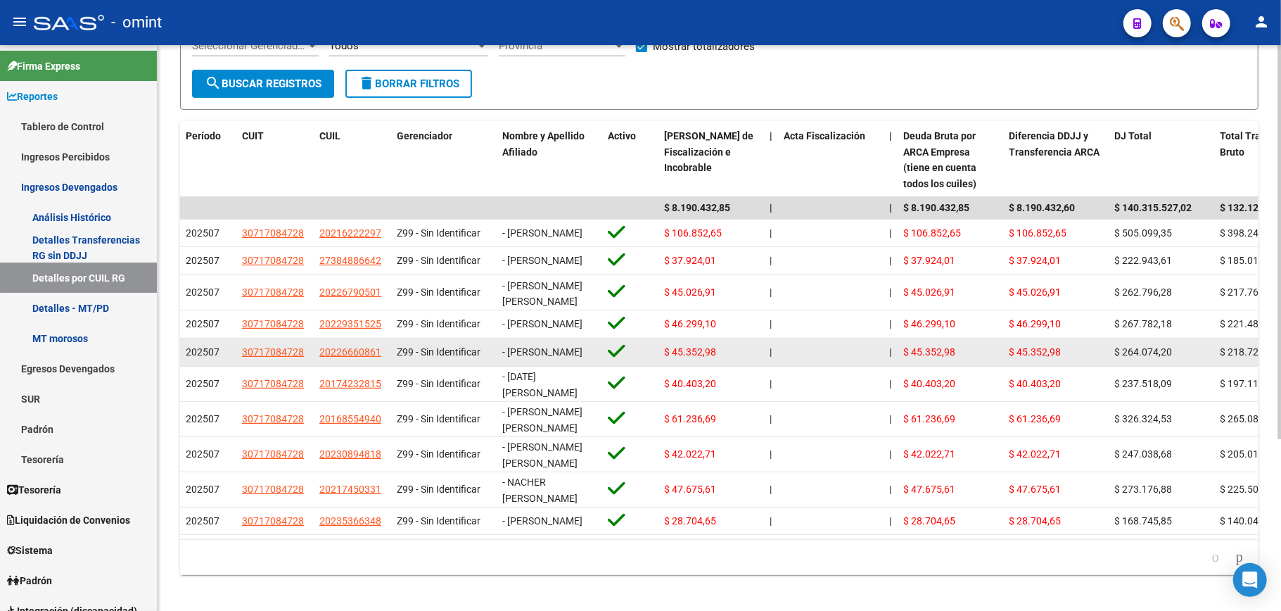
scroll to position [153, 0]
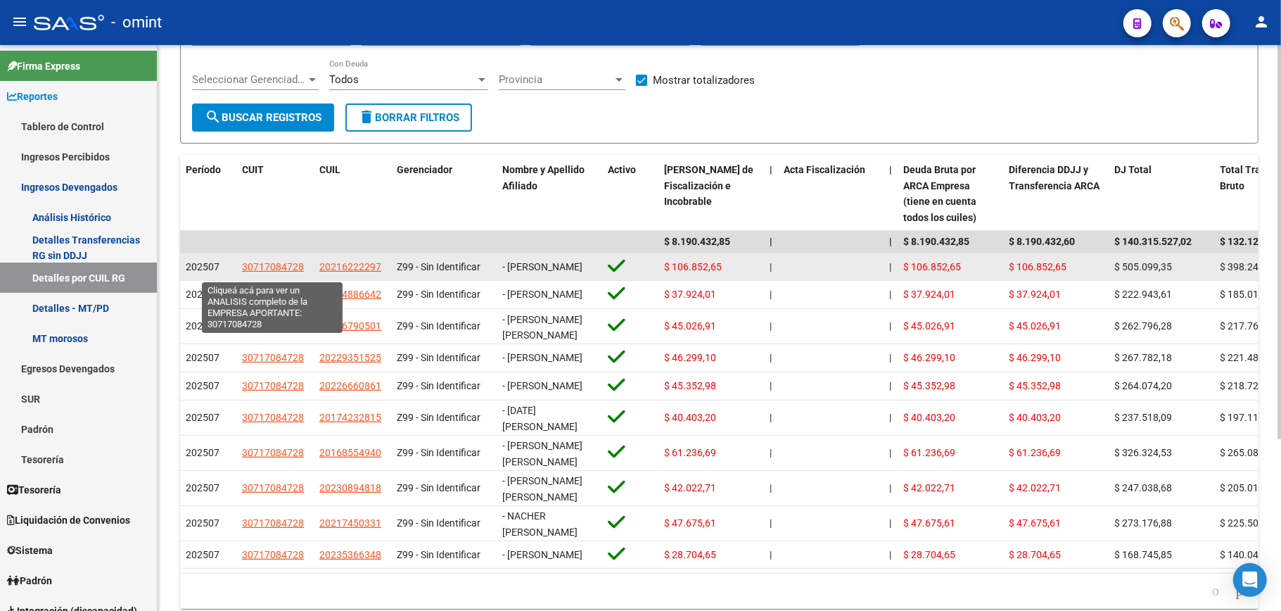
click at [268, 267] on span "30717084728" at bounding box center [273, 266] width 62 height 11
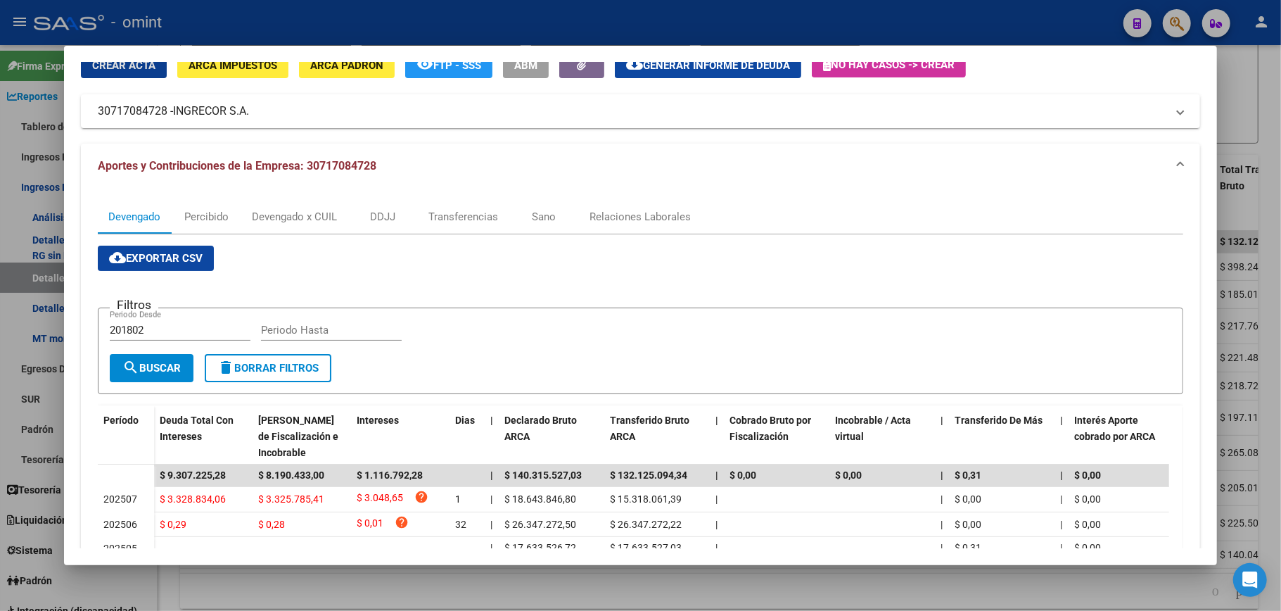
scroll to position [94, 0]
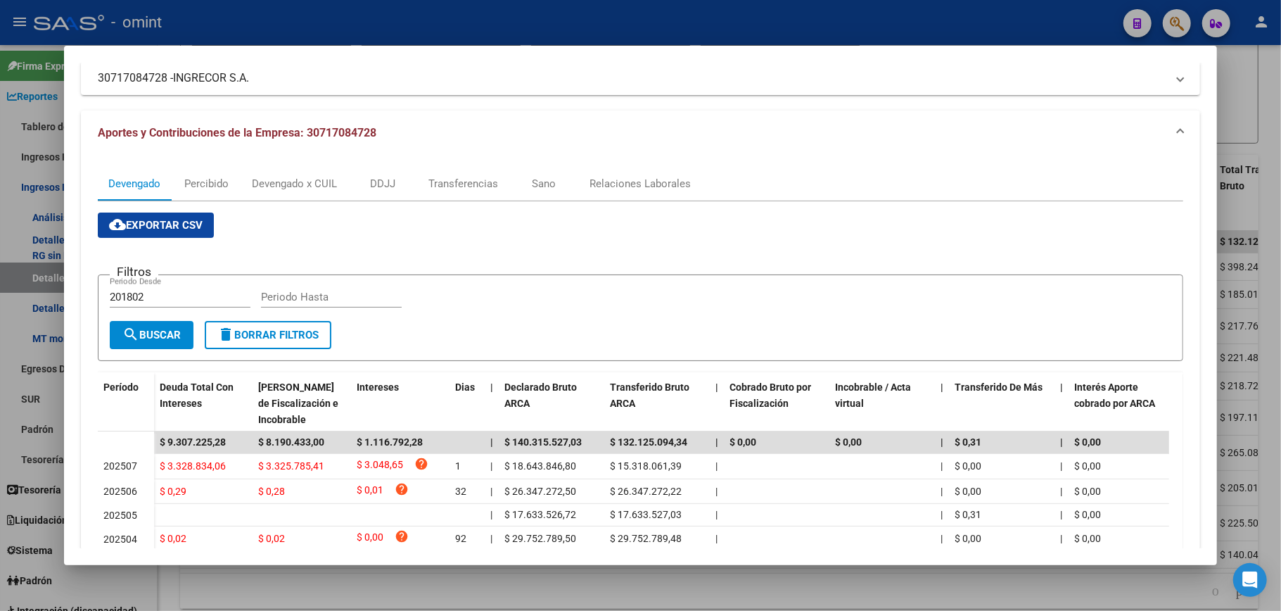
click at [190, 291] on input "201802" at bounding box center [180, 297] width 141 height 13
type input "202507"
click at [141, 334] on span "search Buscar" at bounding box center [151, 335] width 58 height 13
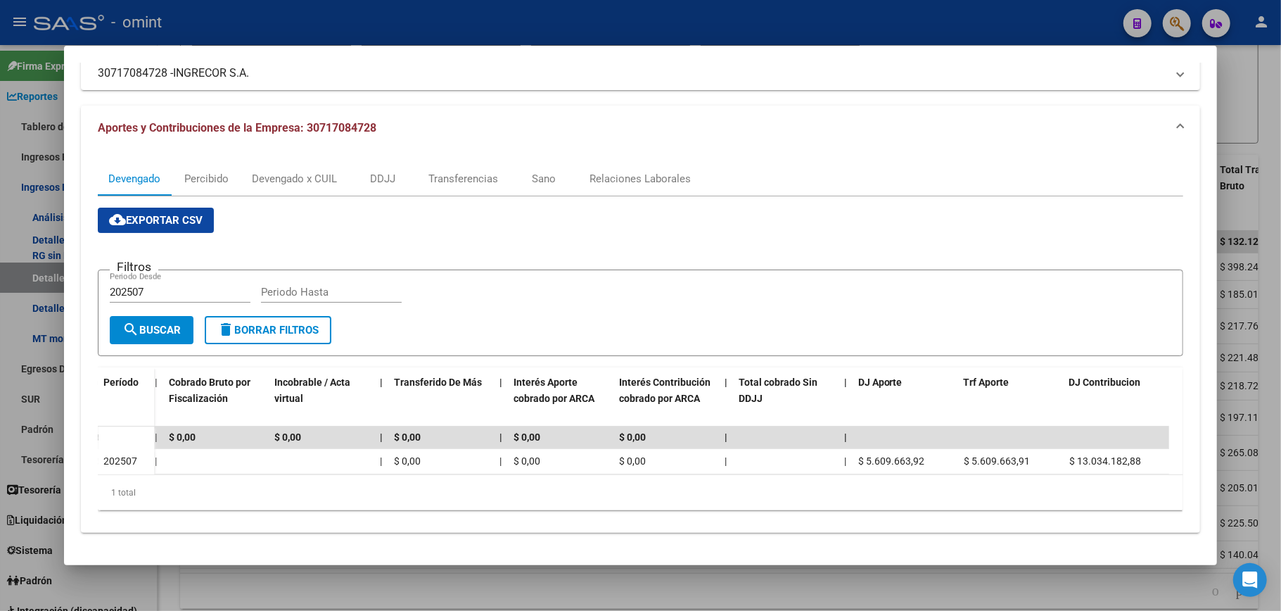
scroll to position [0, 666]
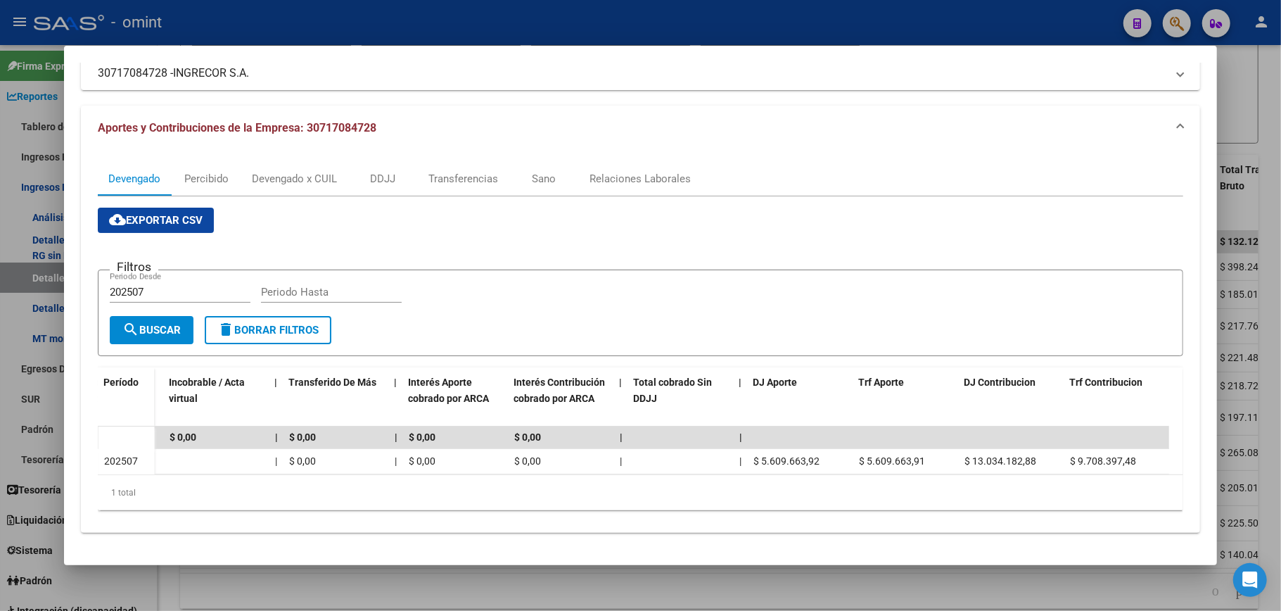
click at [1261, 74] on div at bounding box center [640, 305] width 1281 height 611
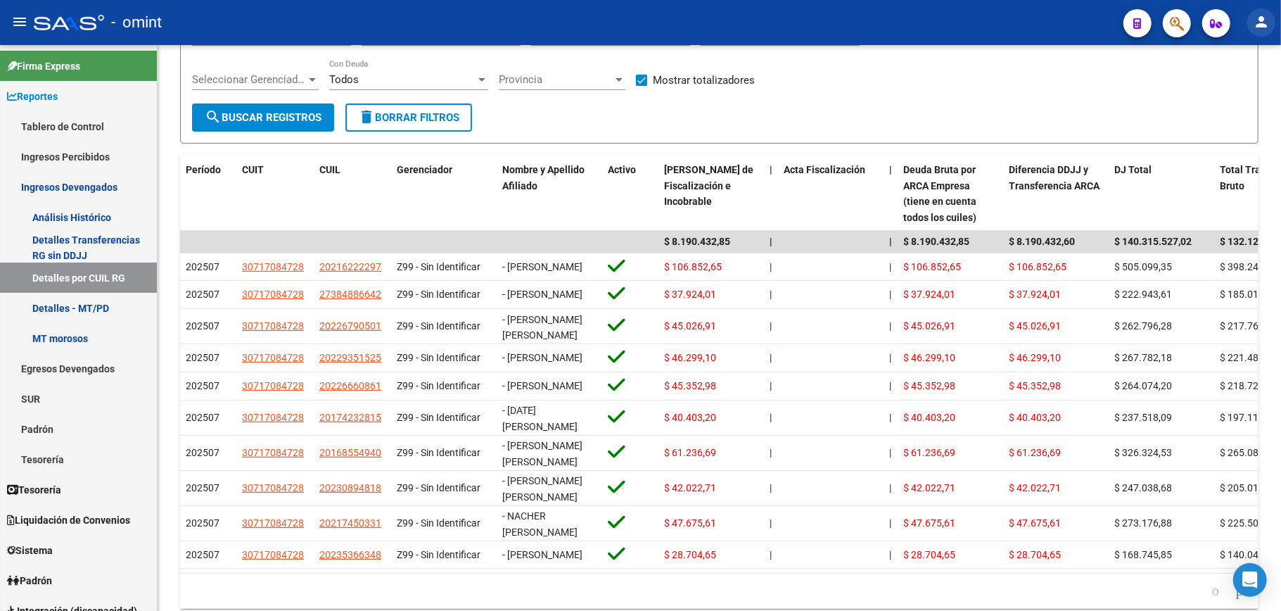
click at [1267, 18] on mat-icon "person" at bounding box center [1261, 21] width 17 height 17
click at [1239, 94] on button "exit_to_app Salir" at bounding box center [1233, 93] width 86 height 34
